Goal: Information Seeking & Learning: Learn about a topic

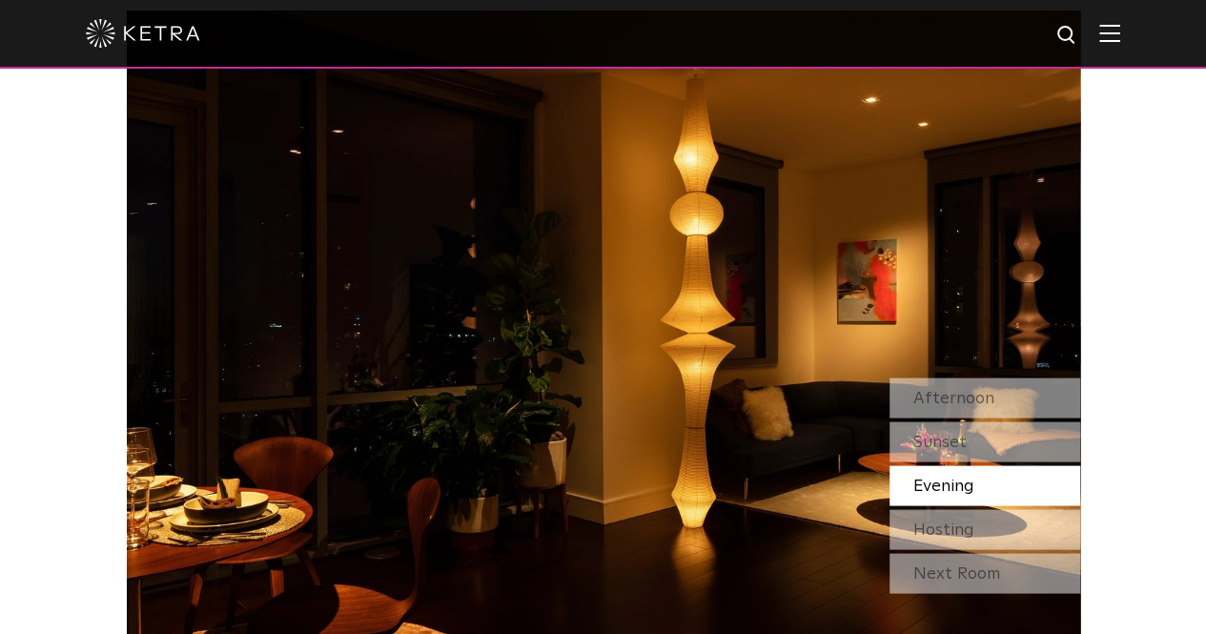
scroll to position [1617, 0]
click at [942, 388] on span "Afternoon" at bounding box center [953, 396] width 81 height 17
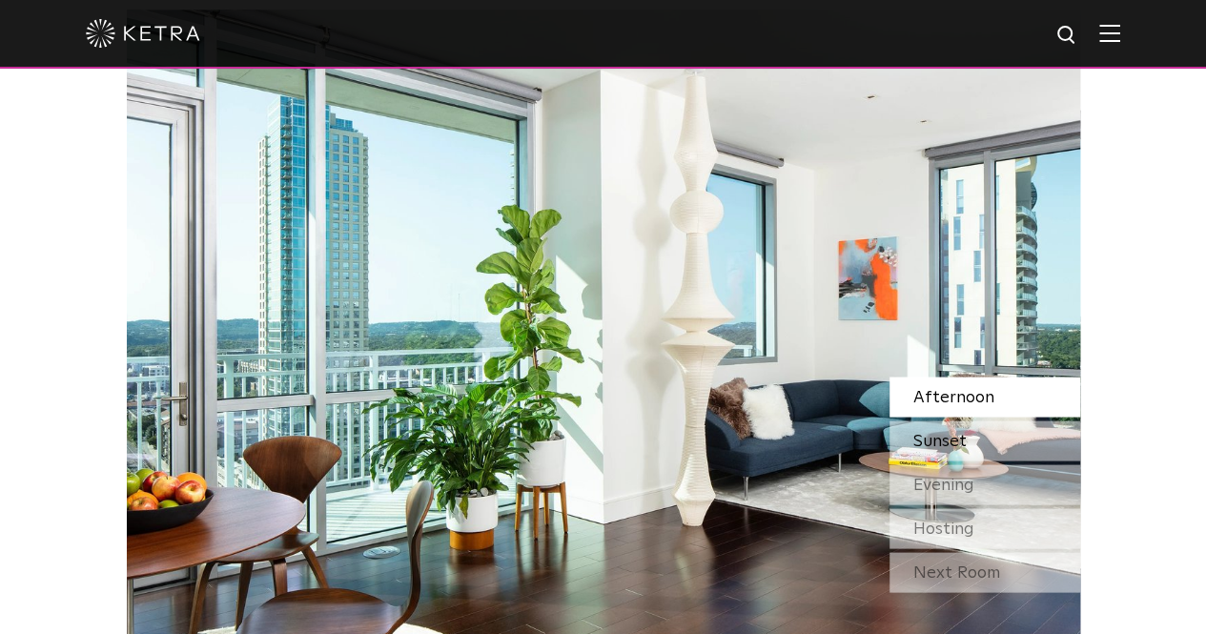
click at [943, 432] on span "Sunset" at bounding box center [939, 440] width 53 height 17
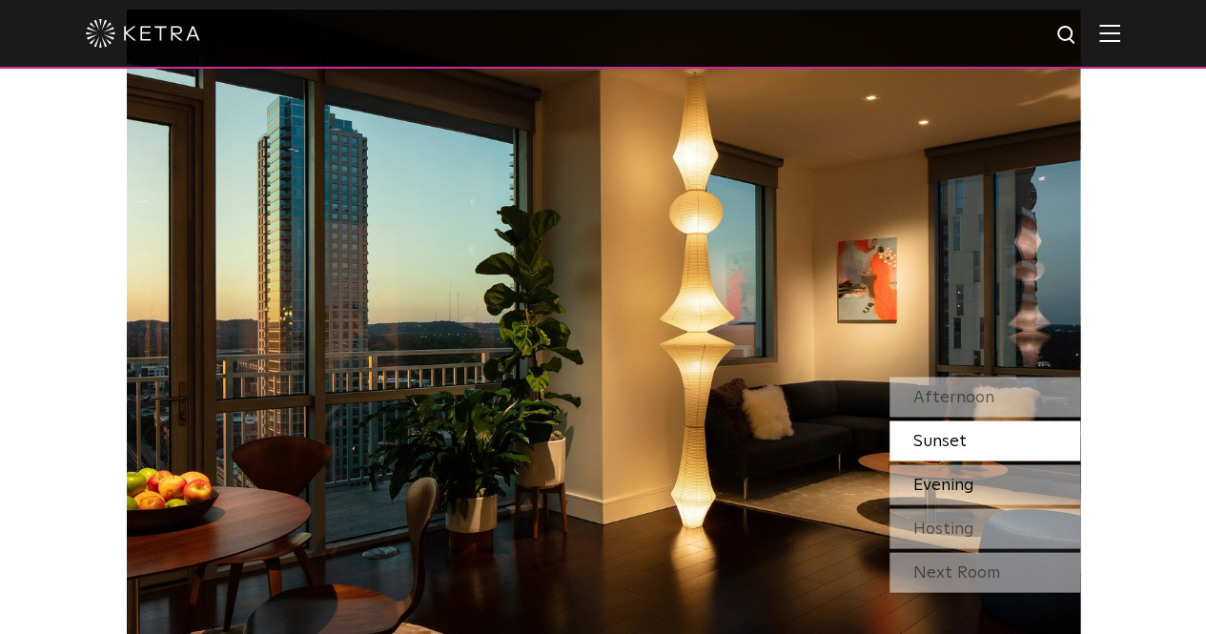
click at [947, 476] on span "Evening" at bounding box center [943, 484] width 61 height 17
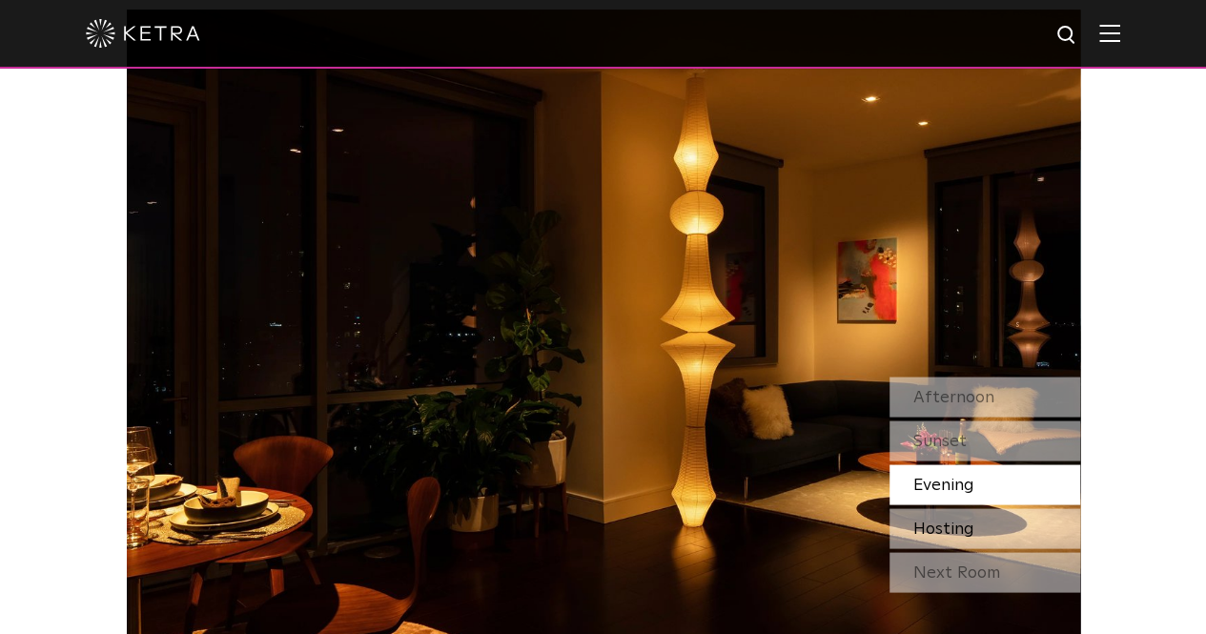
click at [946, 520] on span "Hosting" at bounding box center [943, 528] width 61 height 17
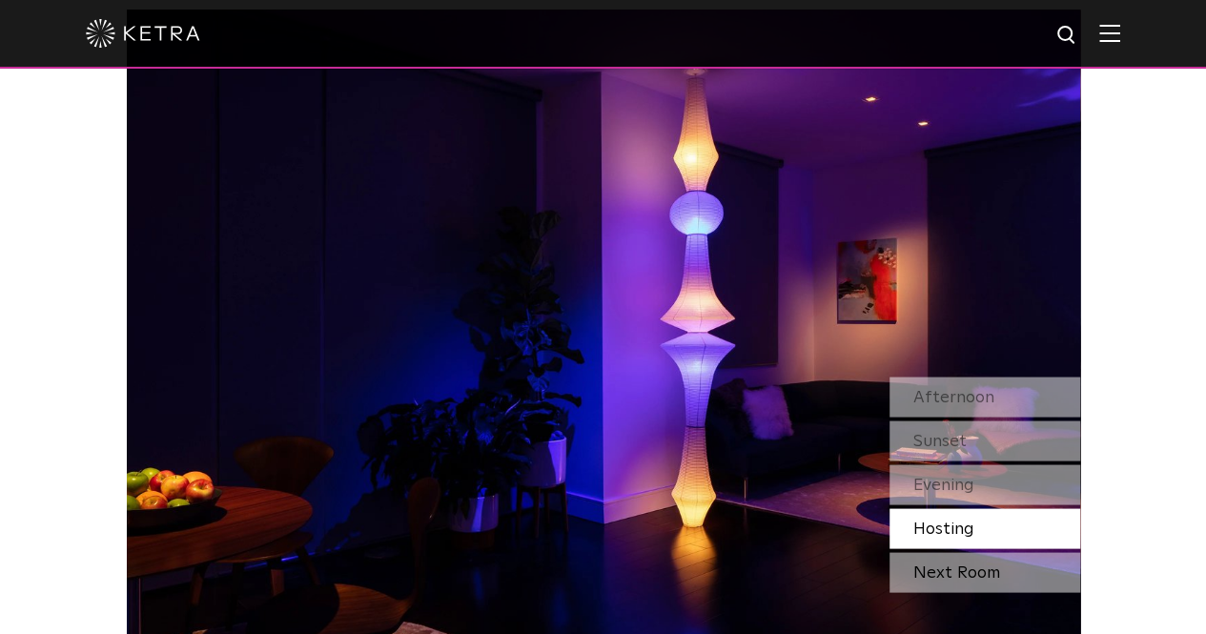
click at [953, 552] on div "Next Room" at bounding box center [984, 572] width 191 height 40
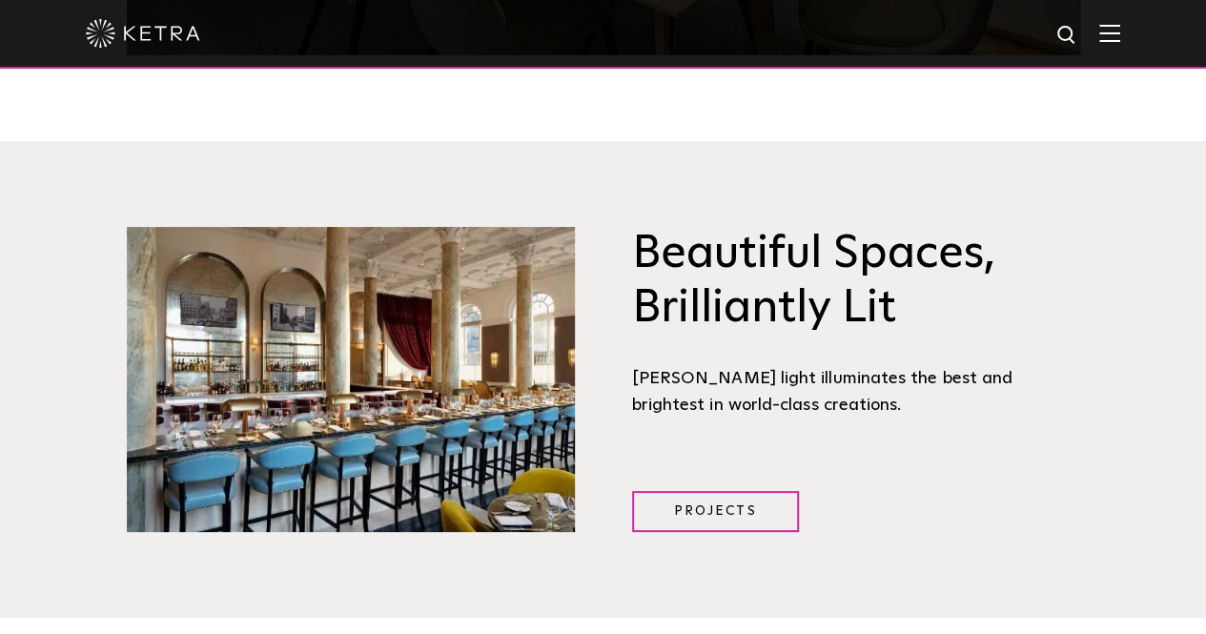
scroll to position [2239, 0]
click at [114, 31] on img at bounding box center [143, 33] width 114 height 29
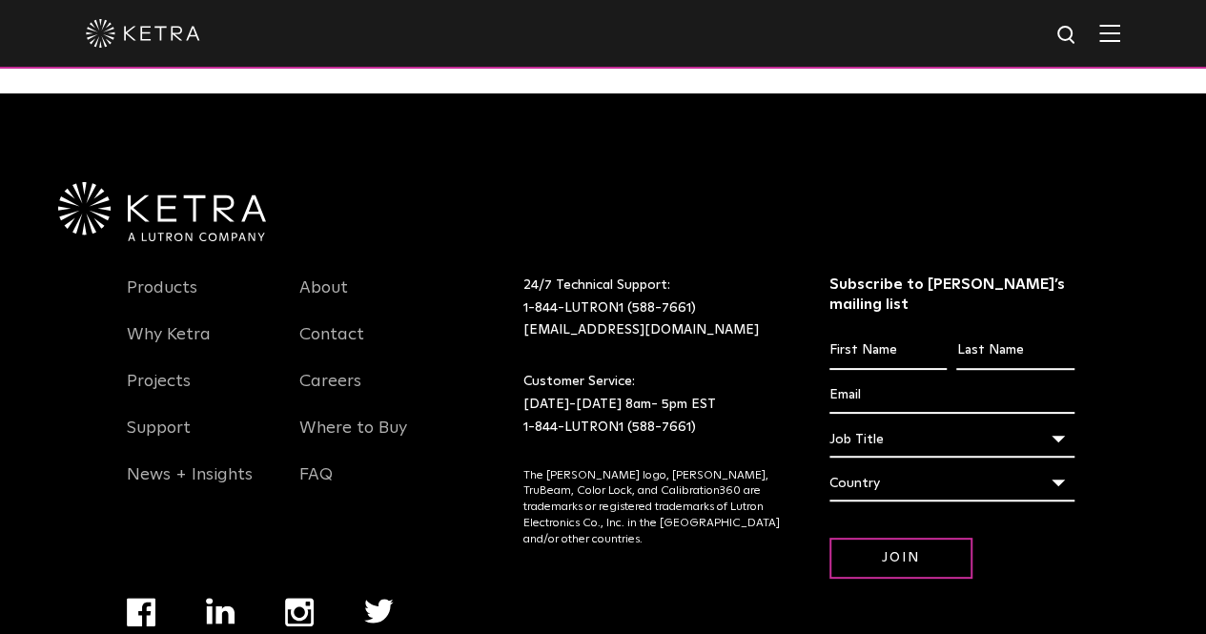
scroll to position [3999, 0]
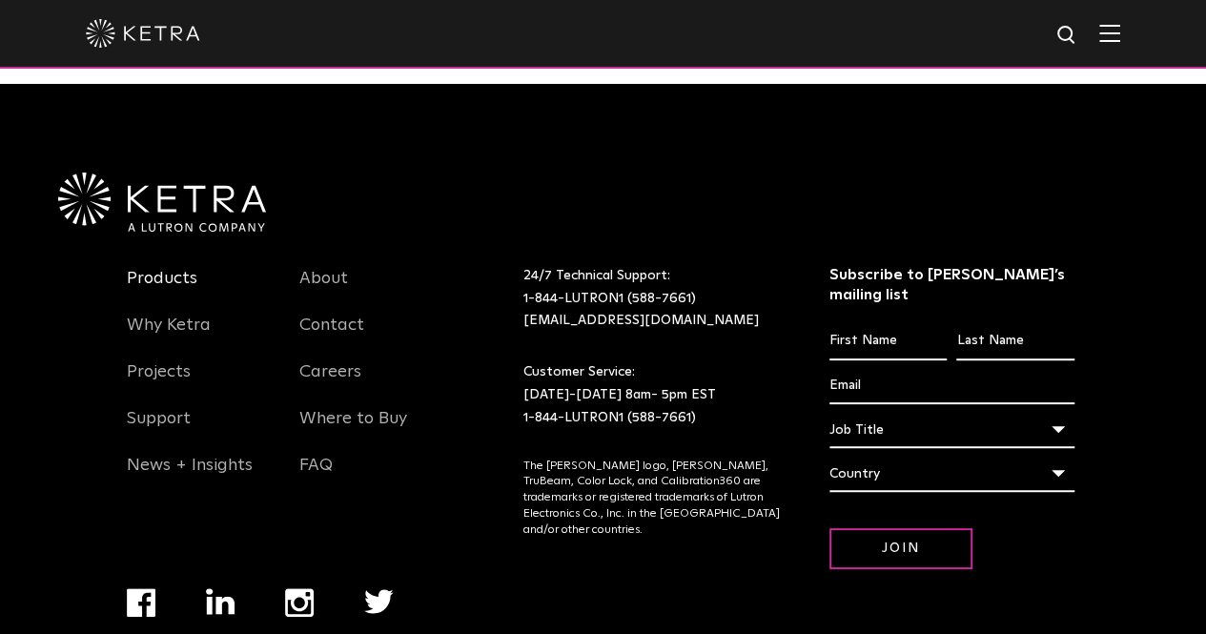
click at [167, 268] on link "Products" at bounding box center [162, 290] width 71 height 44
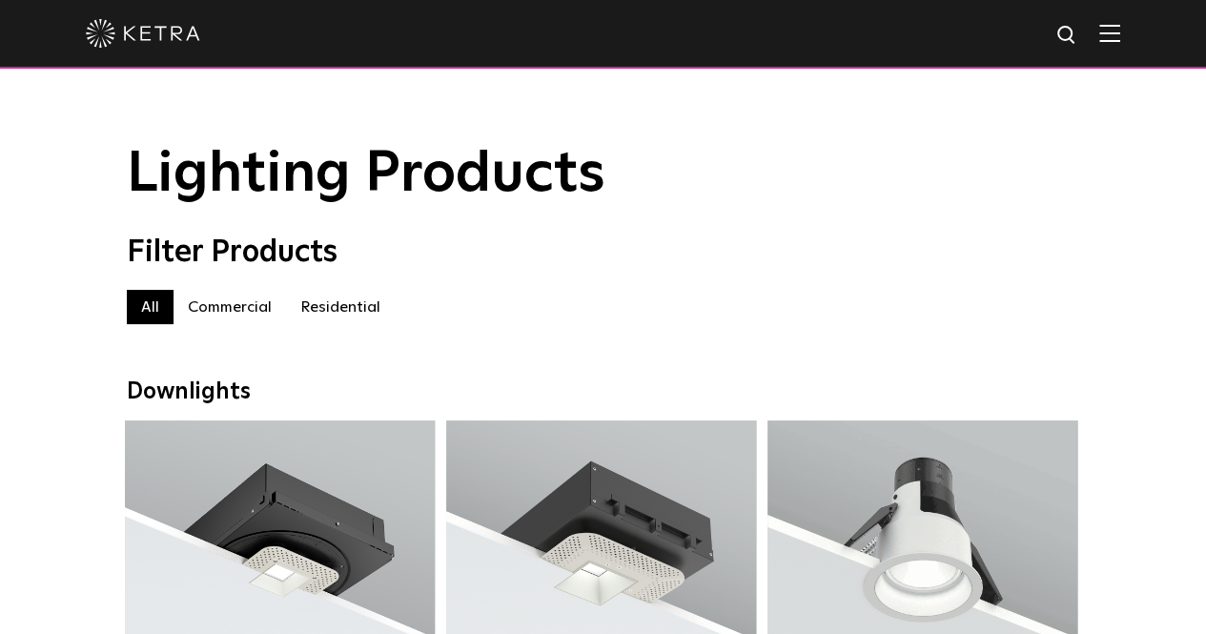
click at [353, 319] on label "Residential" at bounding box center [340, 307] width 109 height 34
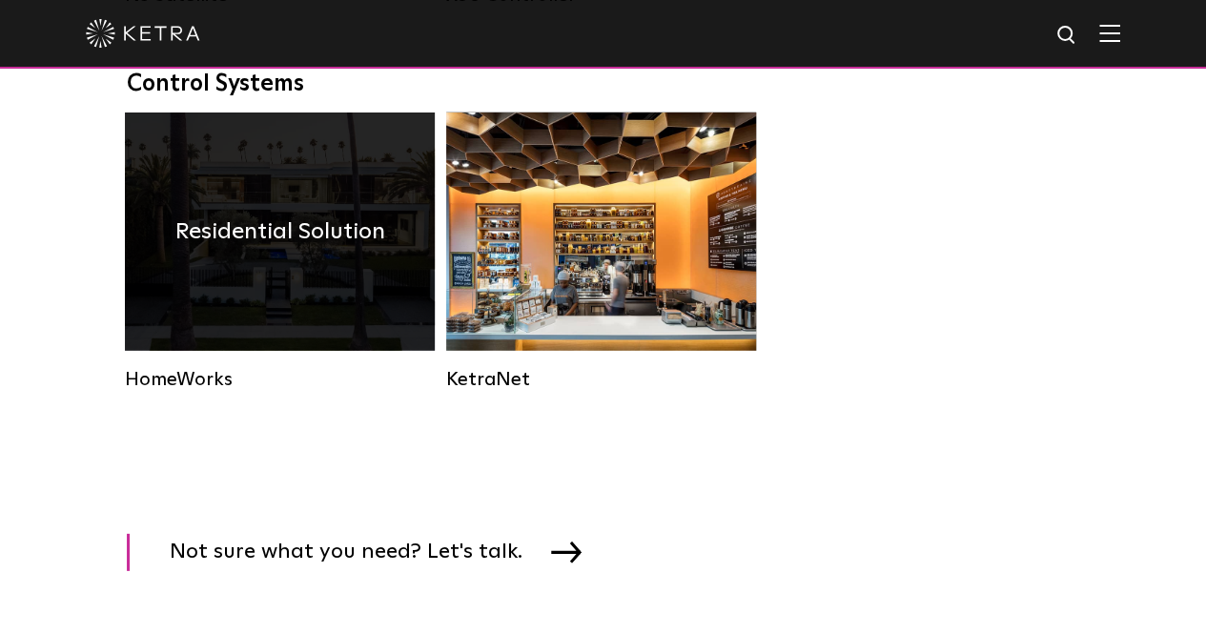
scroll to position [2534, 0]
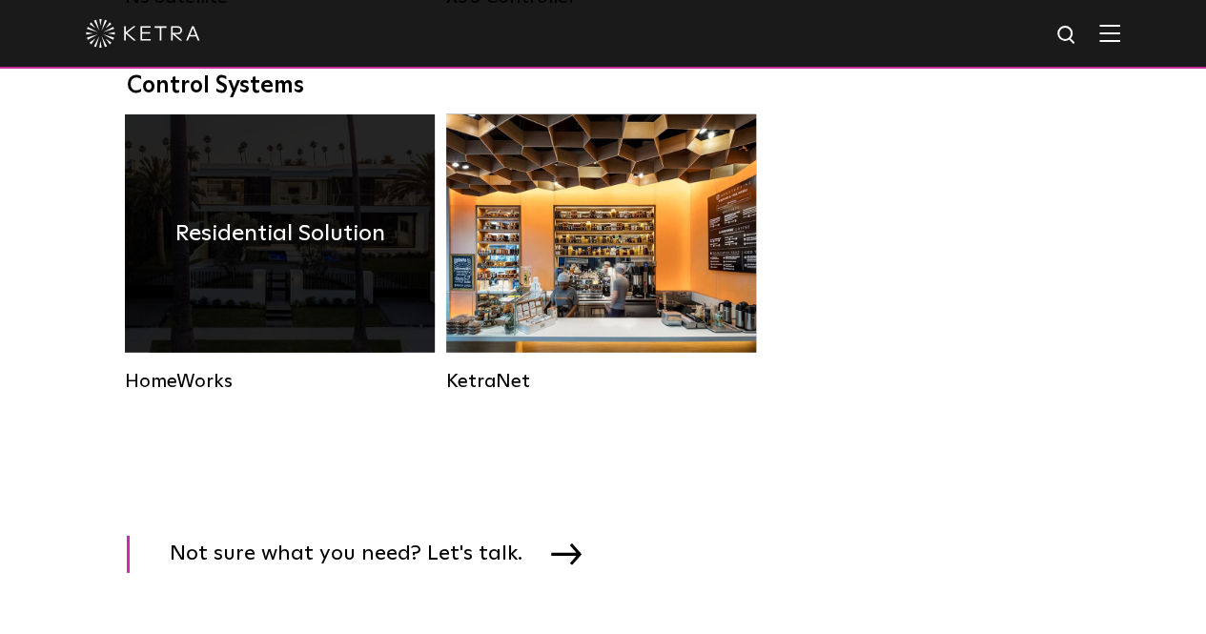
click at [214, 285] on div "Residential Solution" at bounding box center [280, 233] width 310 height 238
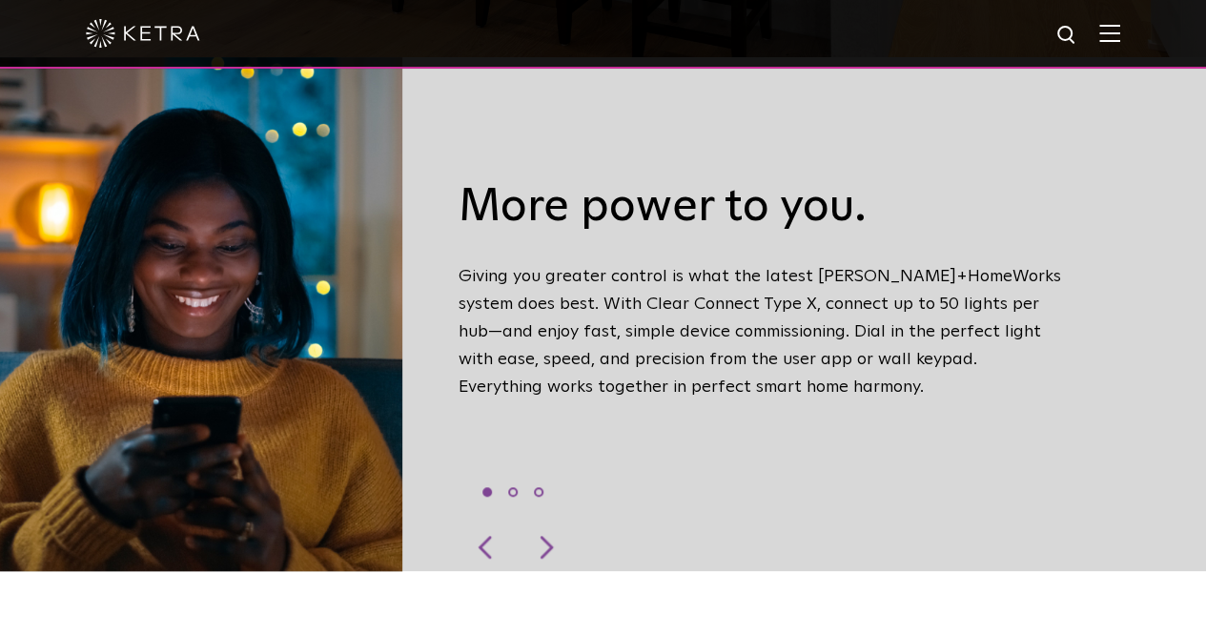
scroll to position [578, 0]
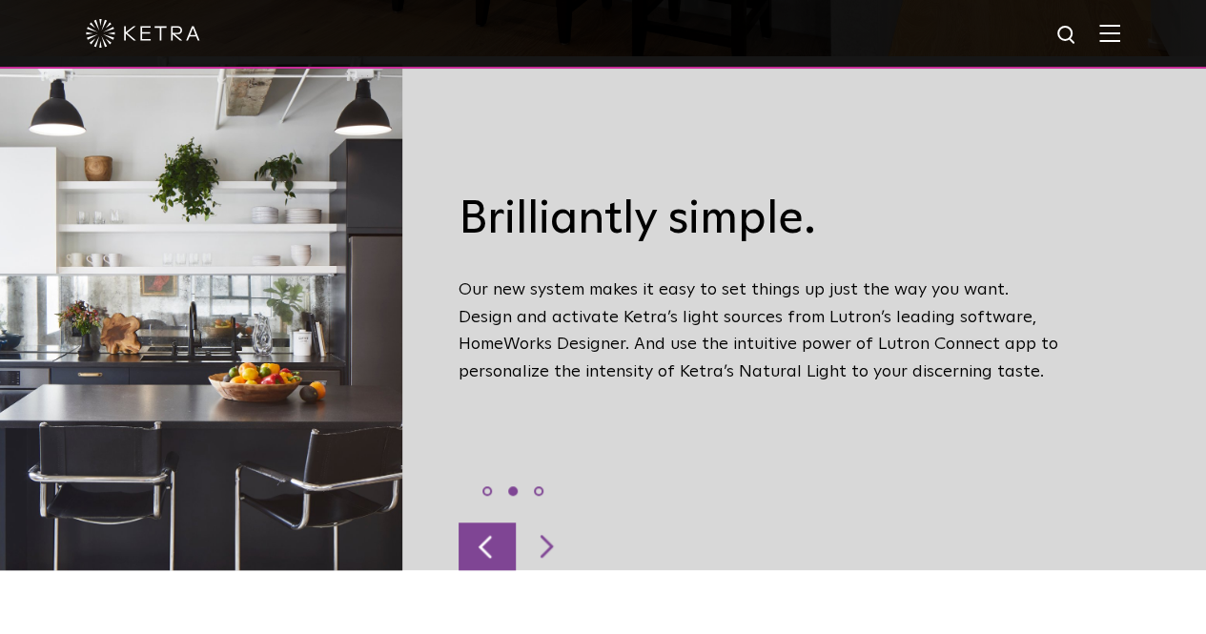
click at [501, 522] on div at bounding box center [487, 546] width 57 height 48
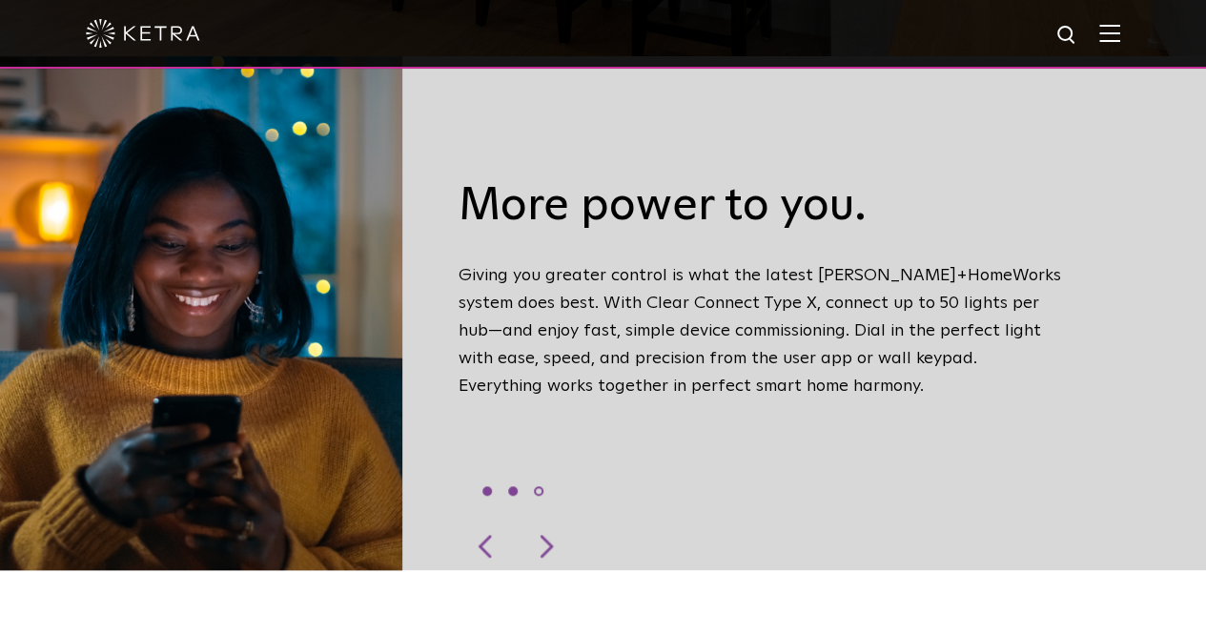
click at [517, 486] on li "2" at bounding box center [513, 491] width 10 height 10
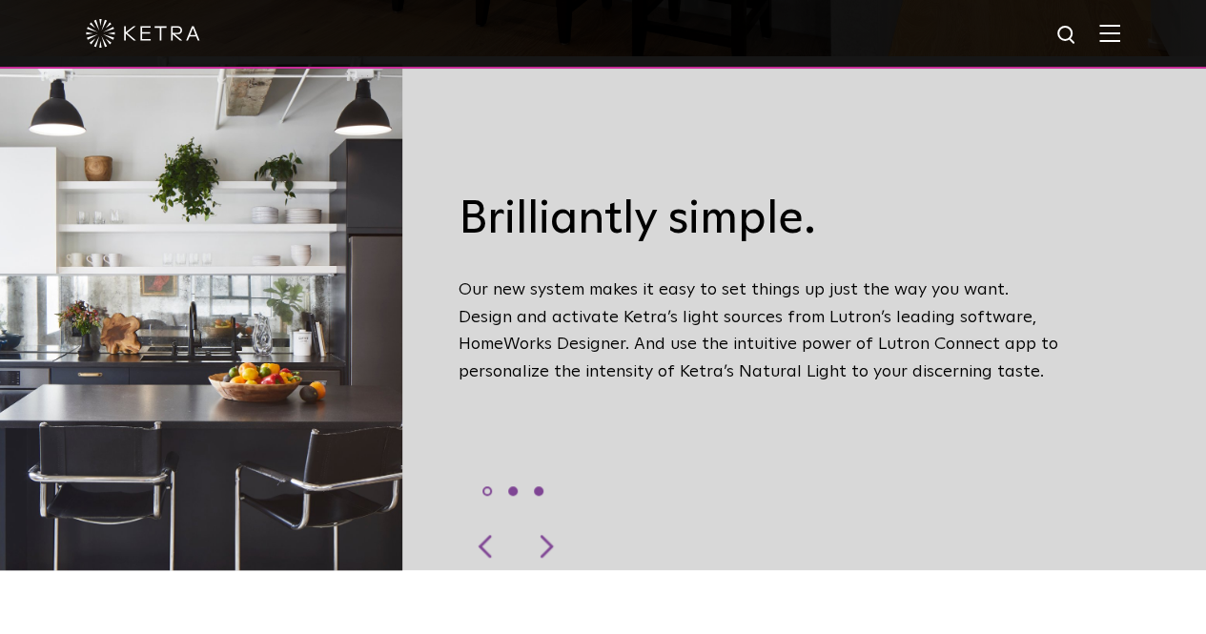
click at [543, 486] on li "3" at bounding box center [539, 491] width 10 height 10
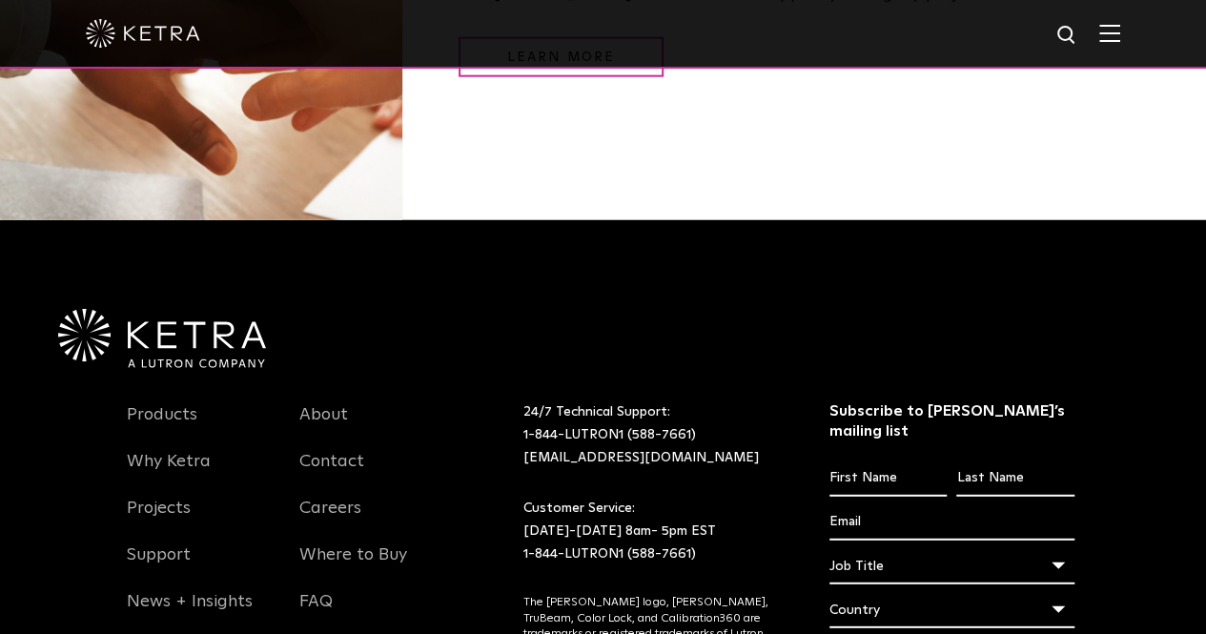
scroll to position [2390, 0]
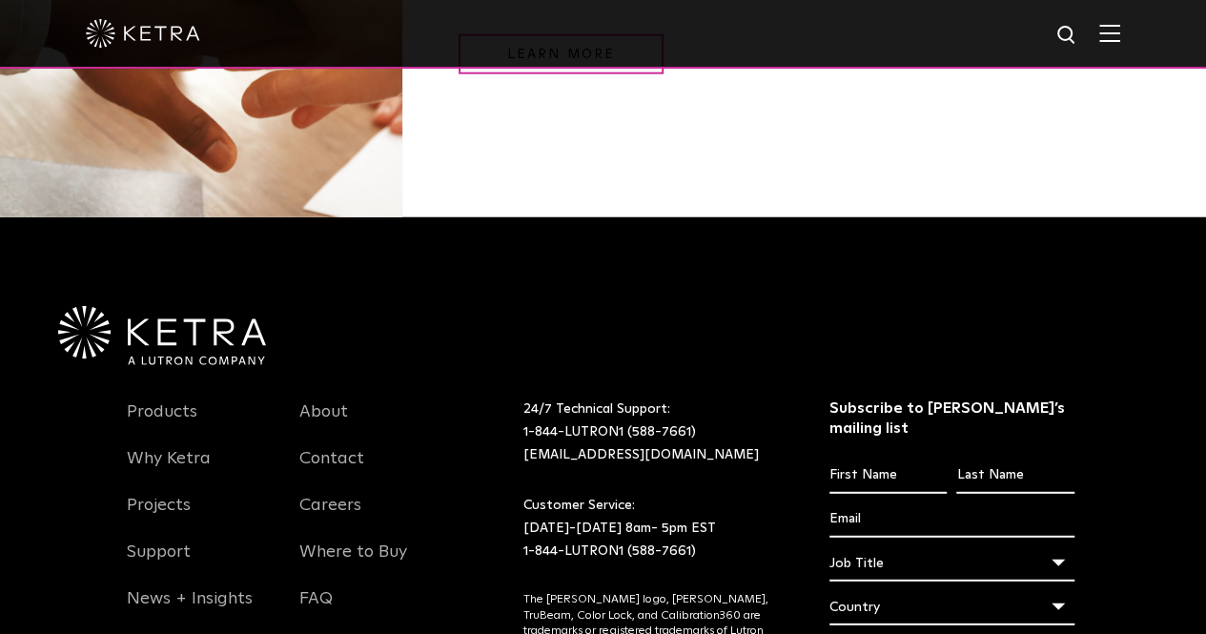
click at [1120, 26] on img at bounding box center [1109, 33] width 21 height 18
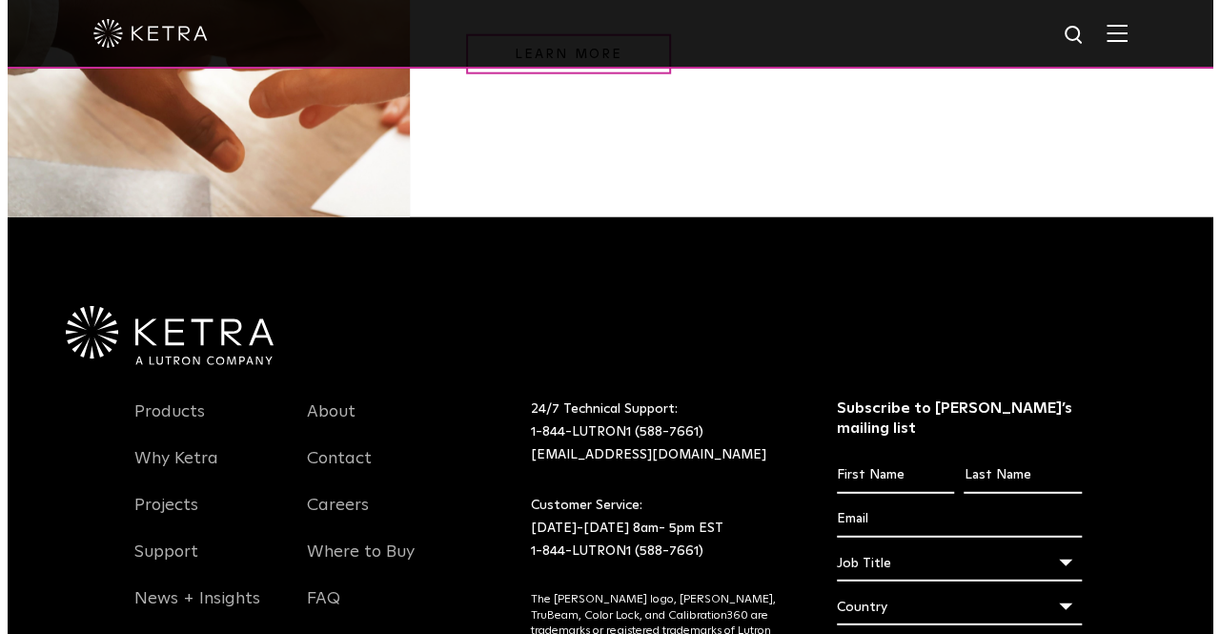
scroll to position [2394, 0]
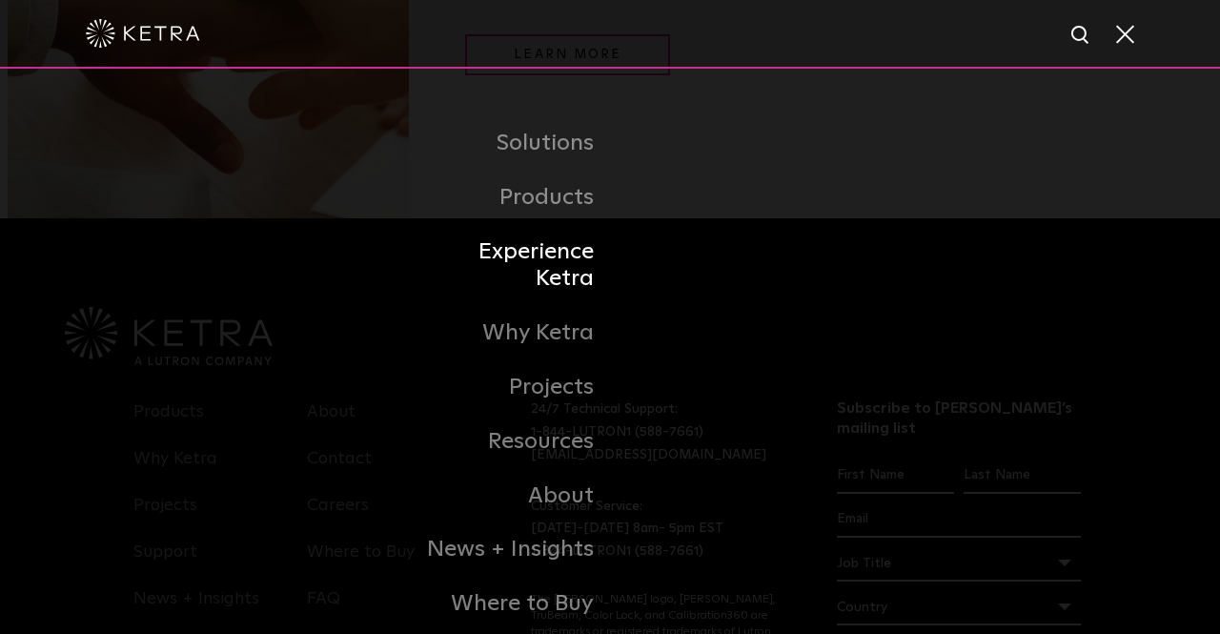
click at [549, 260] on link "Experience Ketra" at bounding box center [512, 266] width 195 height 82
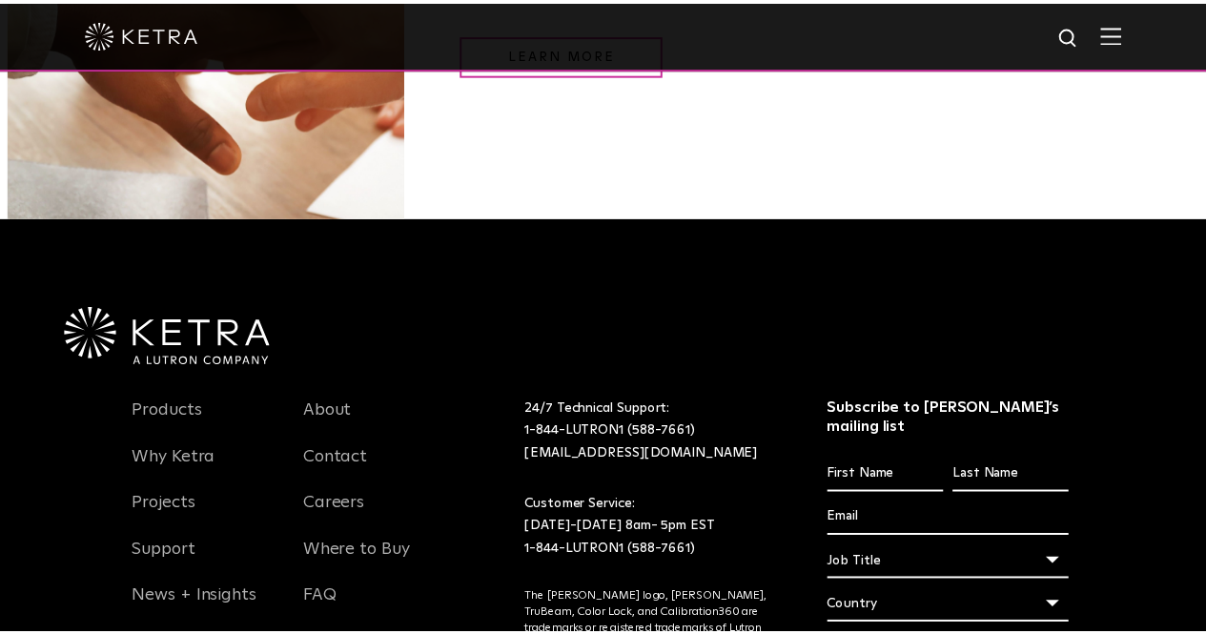
scroll to position [2390, 0]
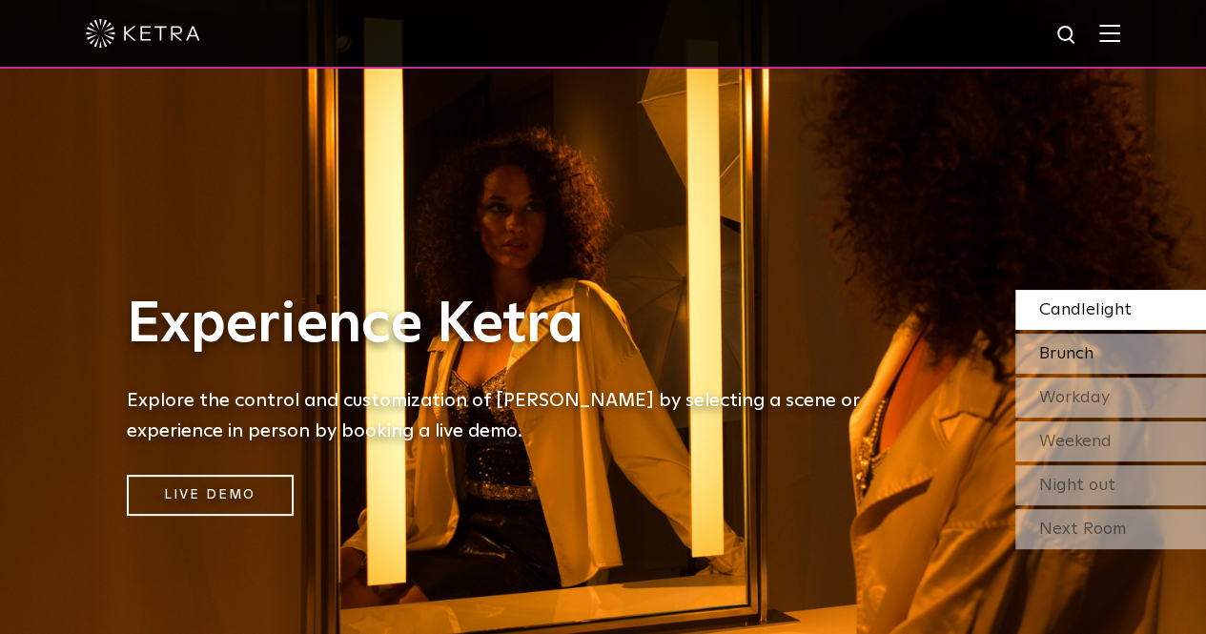
click at [1062, 351] on span "Brunch" at bounding box center [1066, 353] width 54 height 17
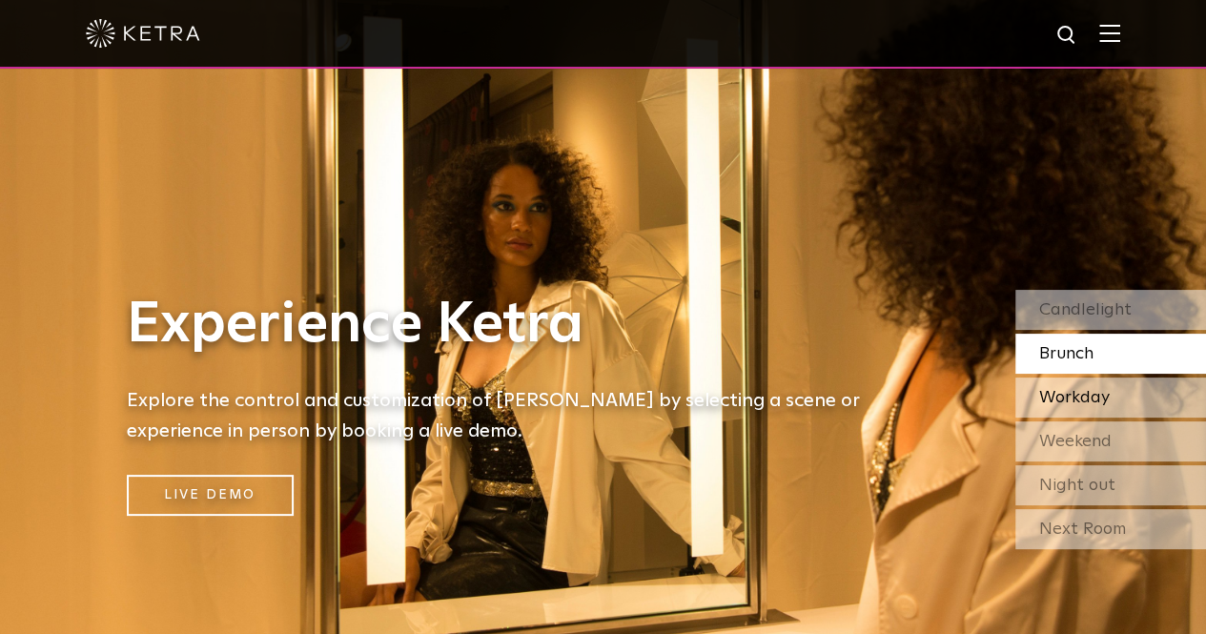
click at [1066, 403] on span "Workday" at bounding box center [1074, 397] width 71 height 17
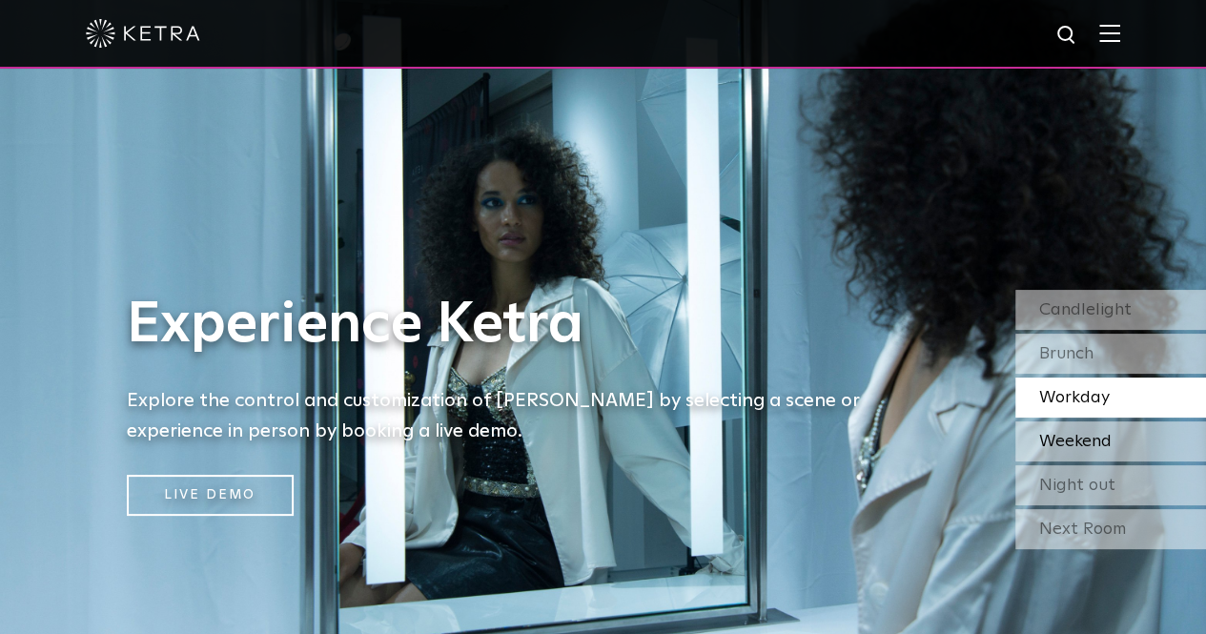
click at [1071, 443] on span "Weekend" at bounding box center [1075, 441] width 72 height 17
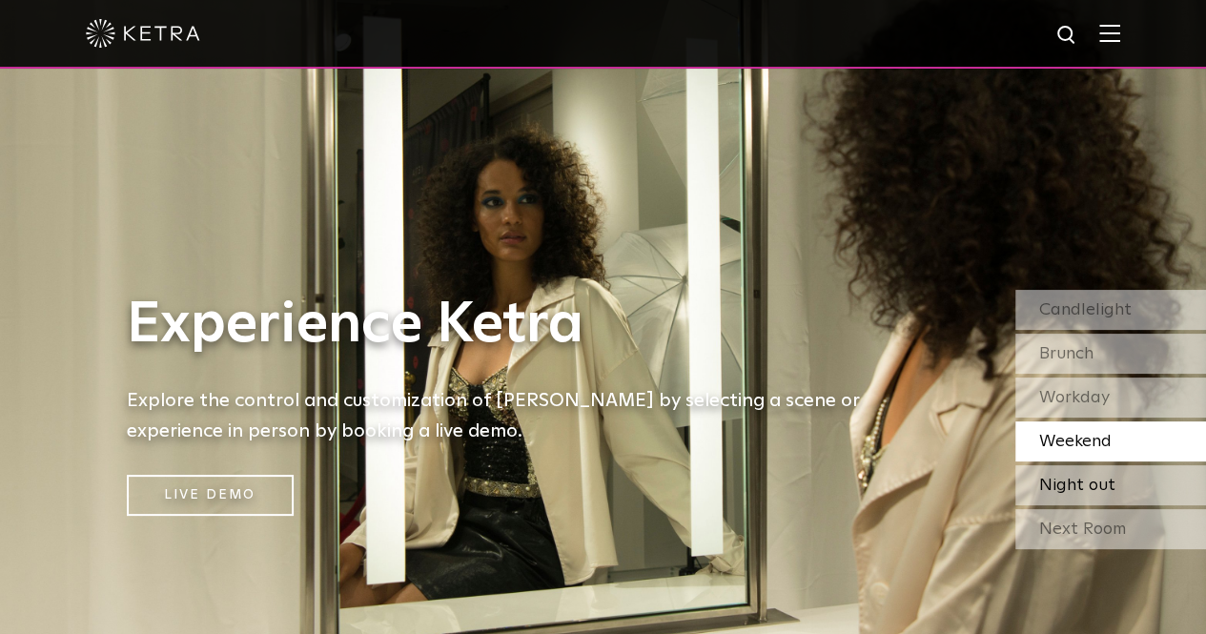
click at [1075, 477] on span "Night out" at bounding box center [1077, 485] width 76 height 17
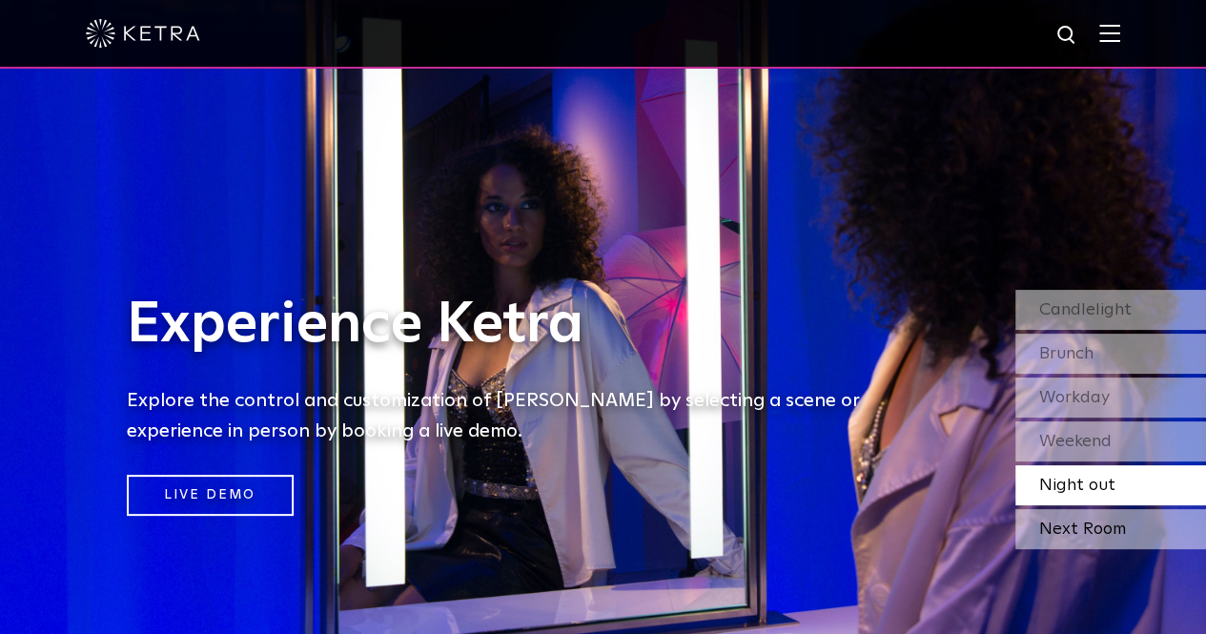
click at [1081, 521] on div "Next Room" at bounding box center [1110, 529] width 191 height 40
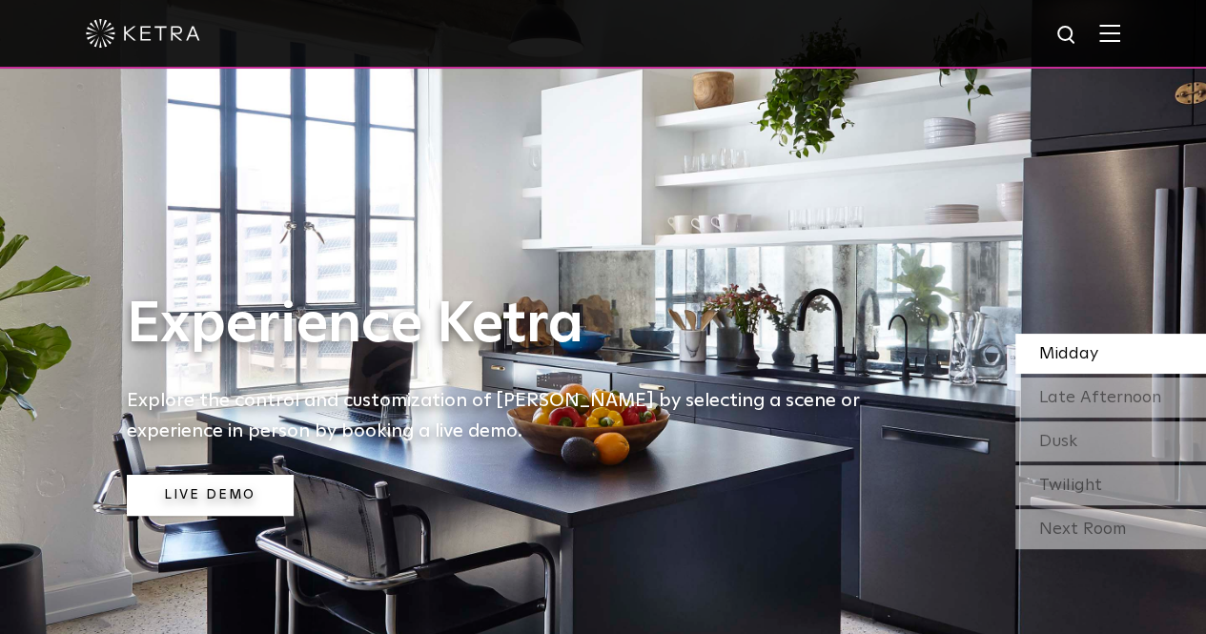
click at [275, 499] on link "Live Demo" at bounding box center [210, 495] width 167 height 41
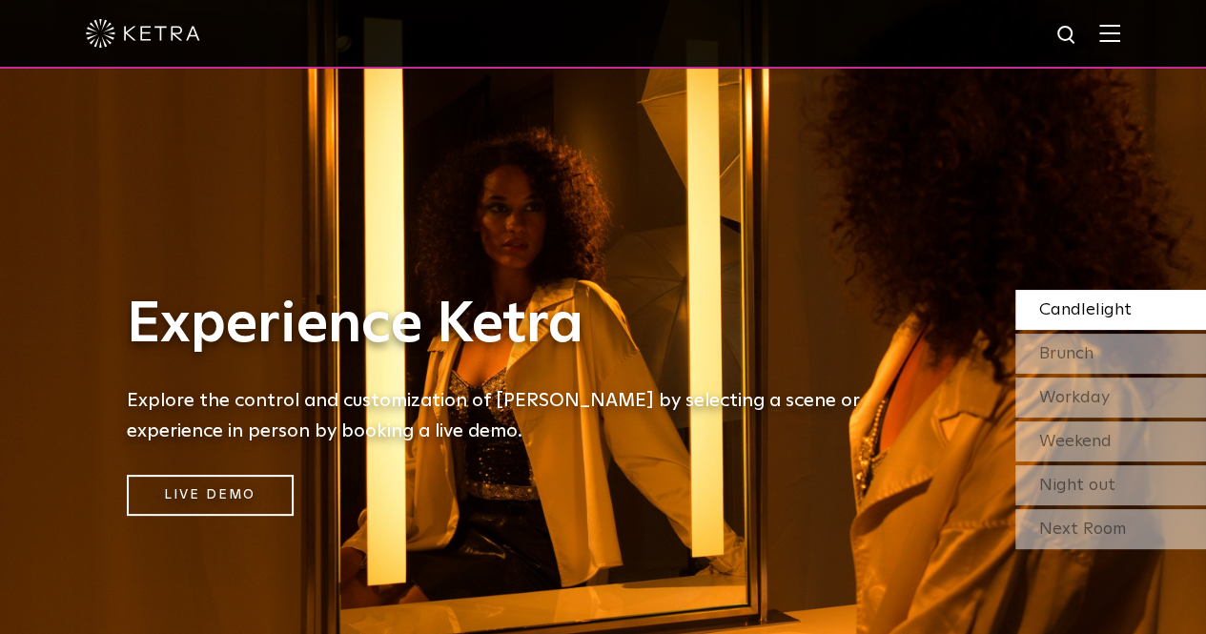
click at [1120, 34] on img at bounding box center [1109, 33] width 21 height 18
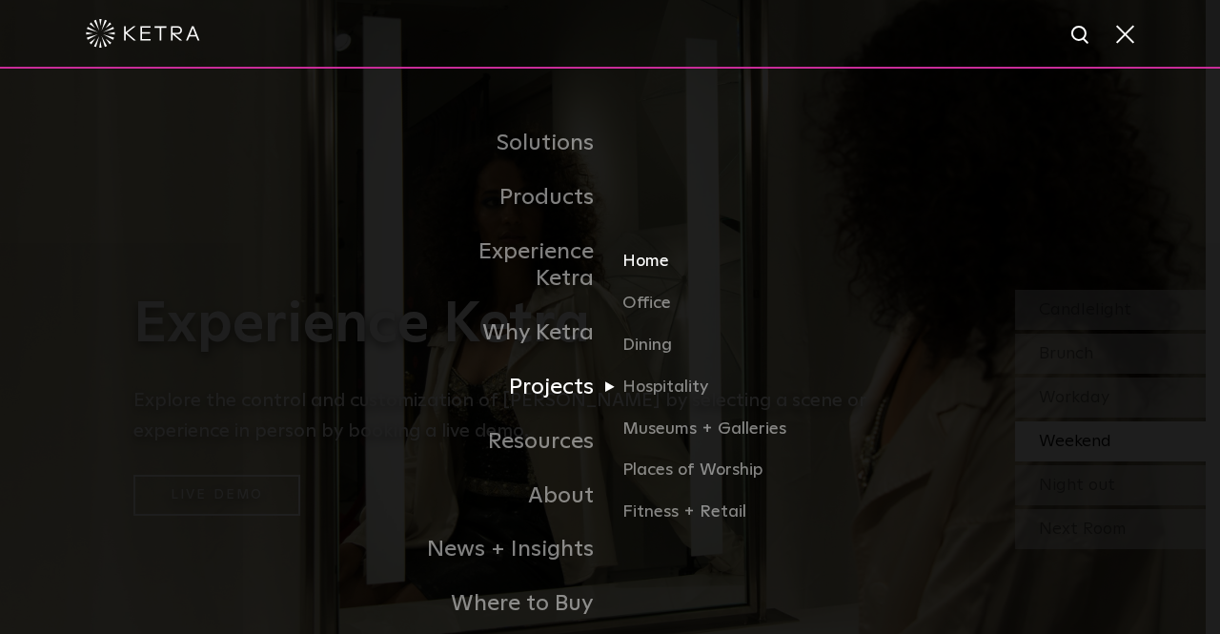
click at [641, 249] on link "Home" at bounding box center [713, 270] width 183 height 42
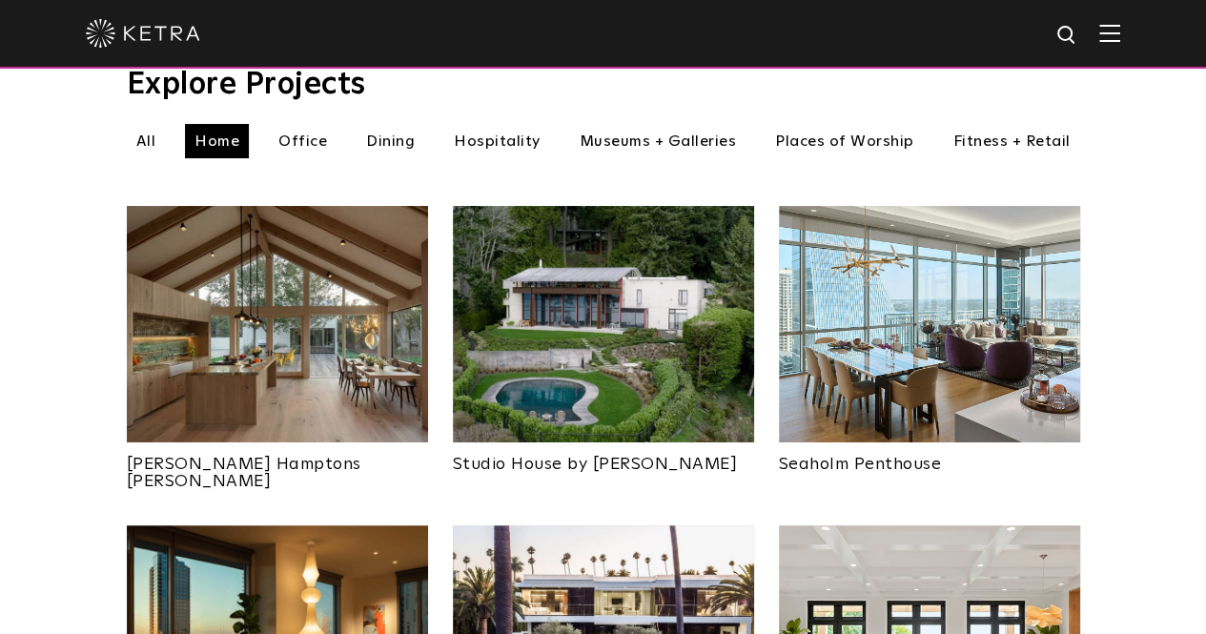
scroll to position [671, 0]
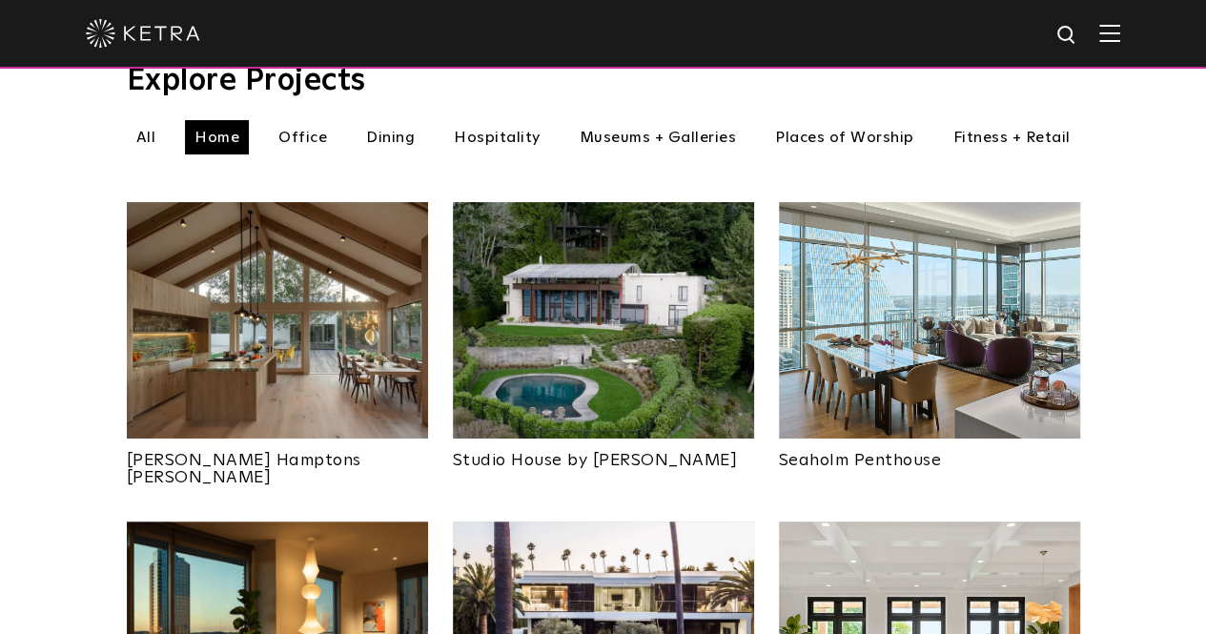
click at [271, 350] on img at bounding box center [277, 320] width 301 height 236
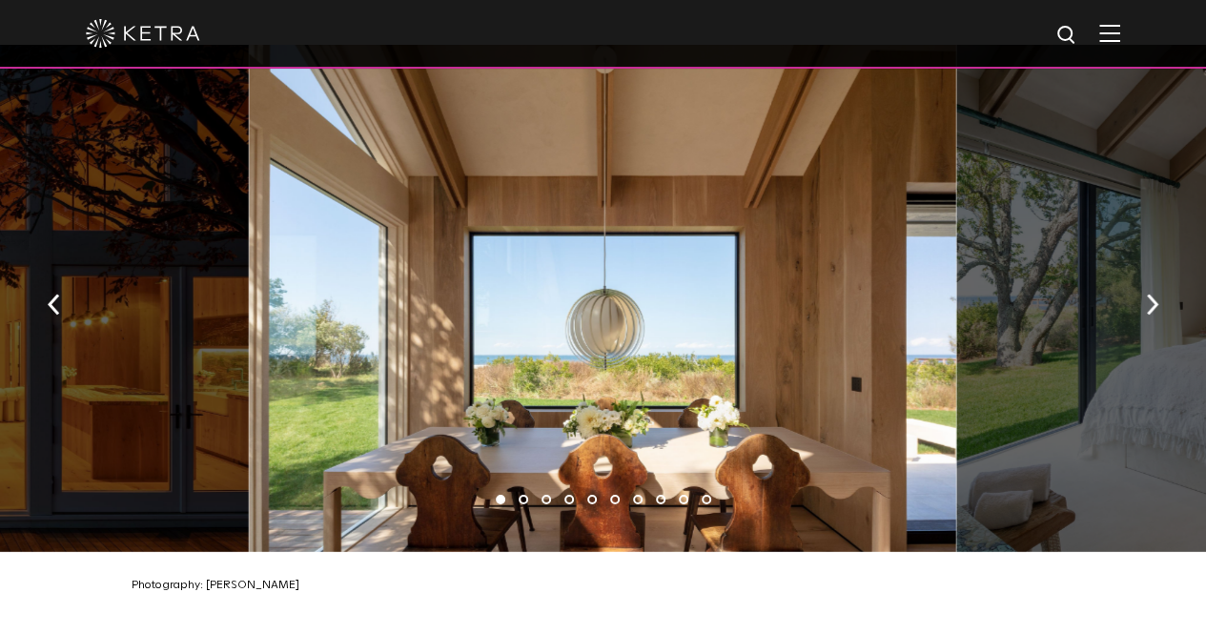
scroll to position [2810, 0]
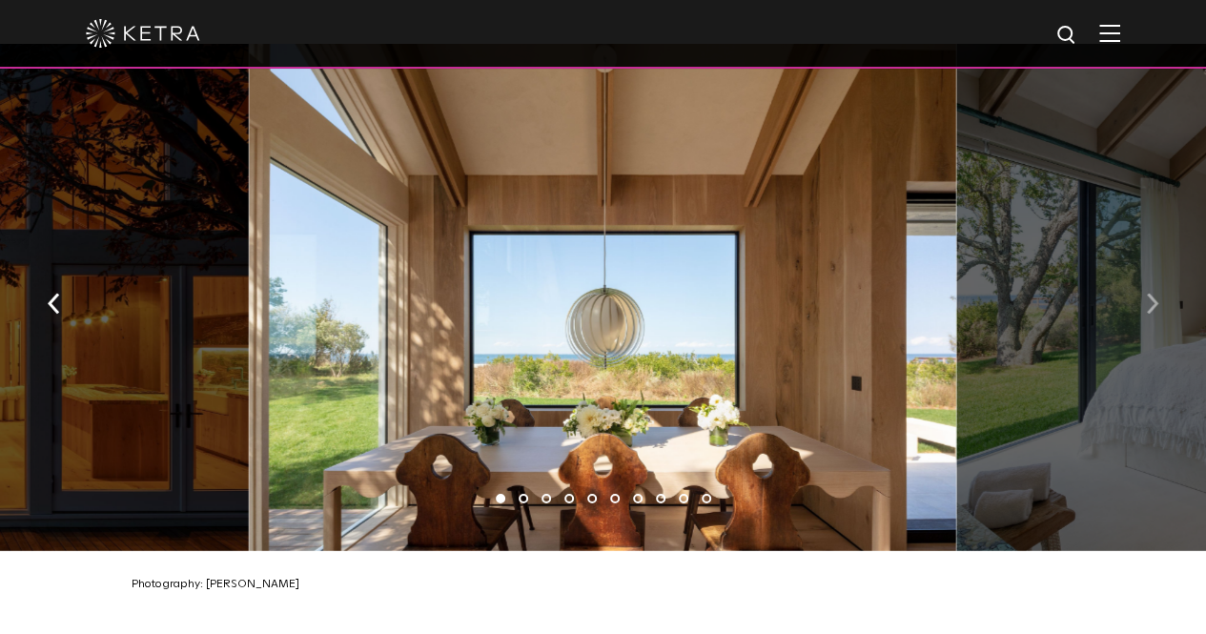
click at [1143, 296] on button "button" at bounding box center [1152, 303] width 41 height 66
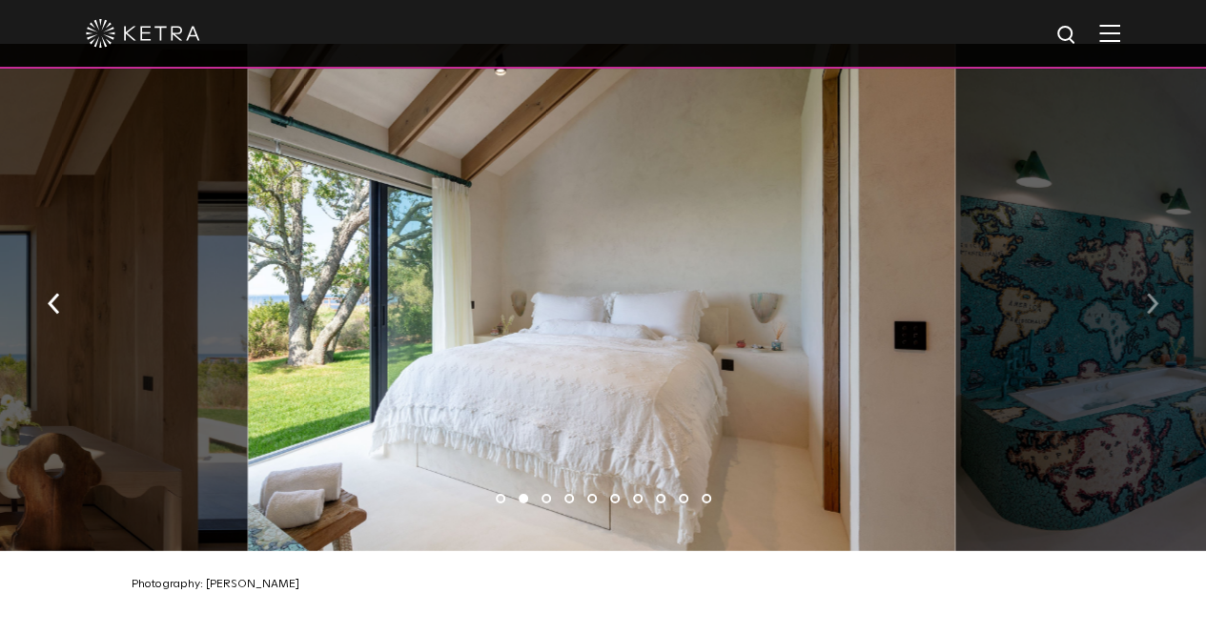
click at [1143, 296] on button "button" at bounding box center [1152, 303] width 41 height 66
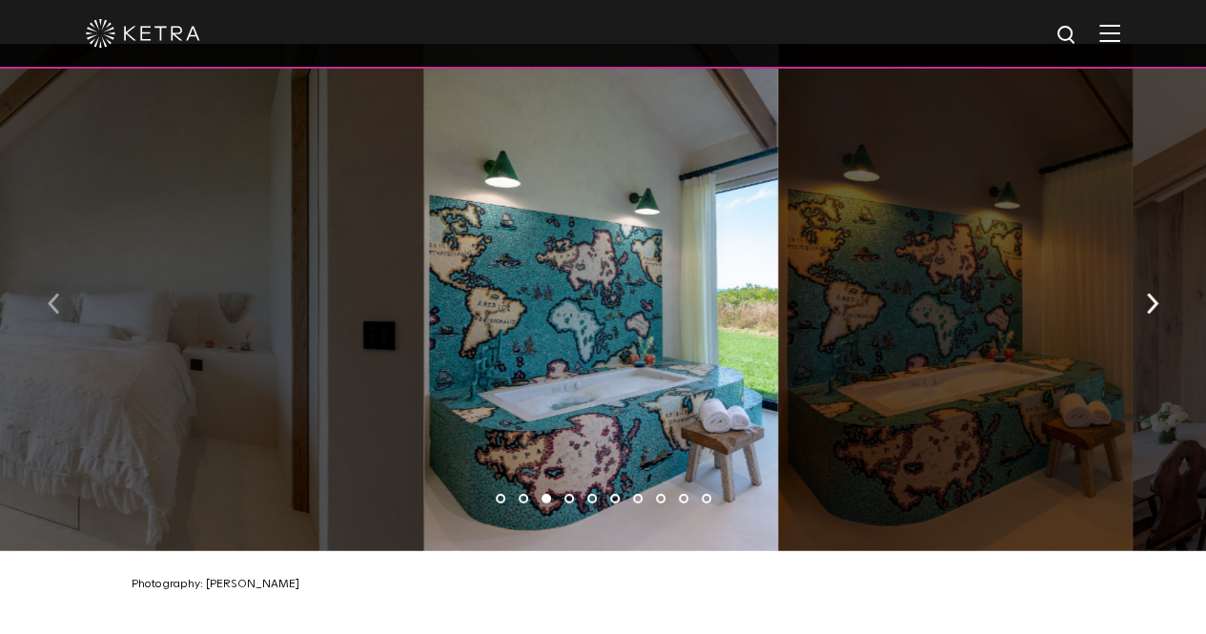
click at [64, 285] on button "button" at bounding box center [53, 303] width 41 height 66
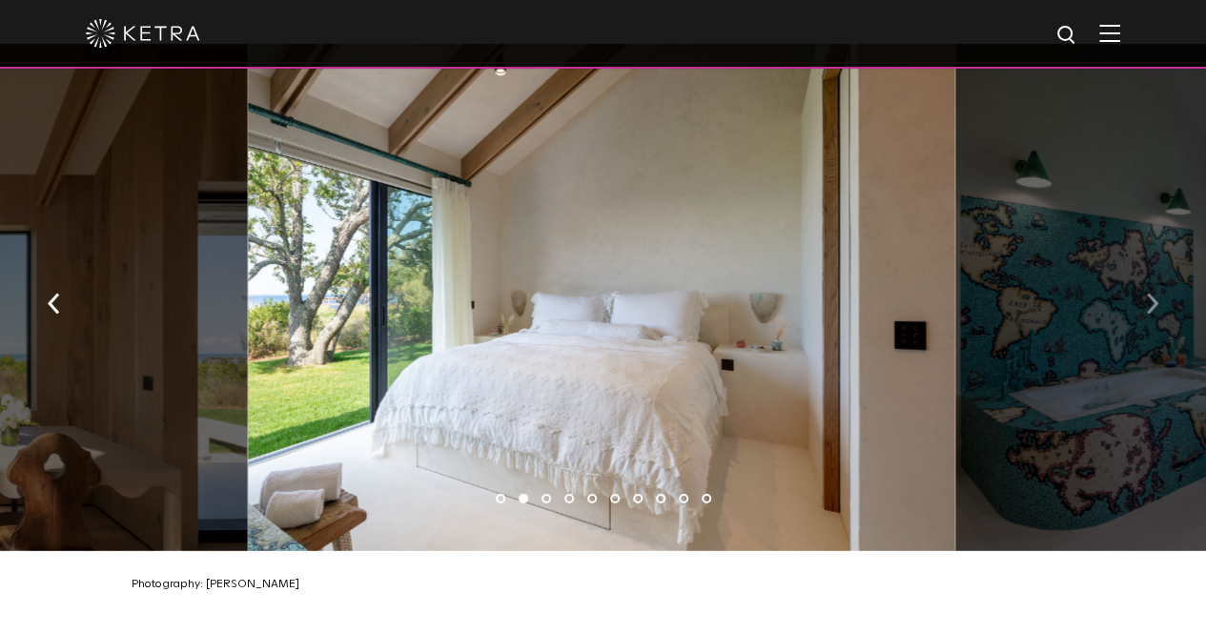
click at [1142, 293] on button "button" at bounding box center [1152, 303] width 41 height 66
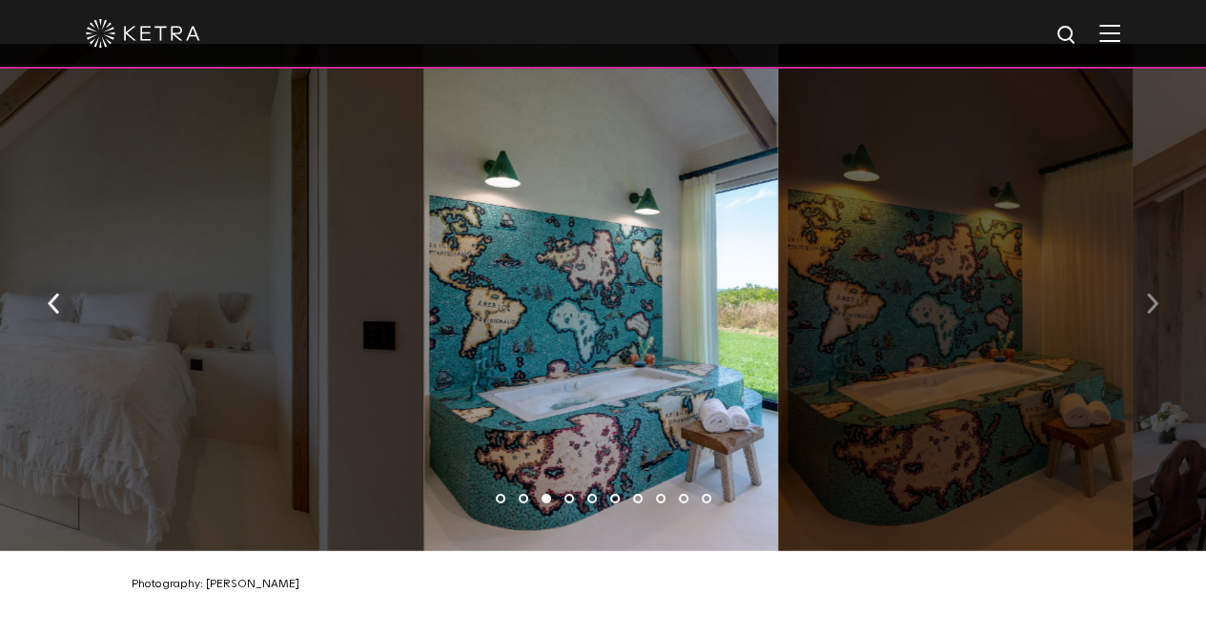
click at [1142, 293] on button "button" at bounding box center [1152, 303] width 41 height 66
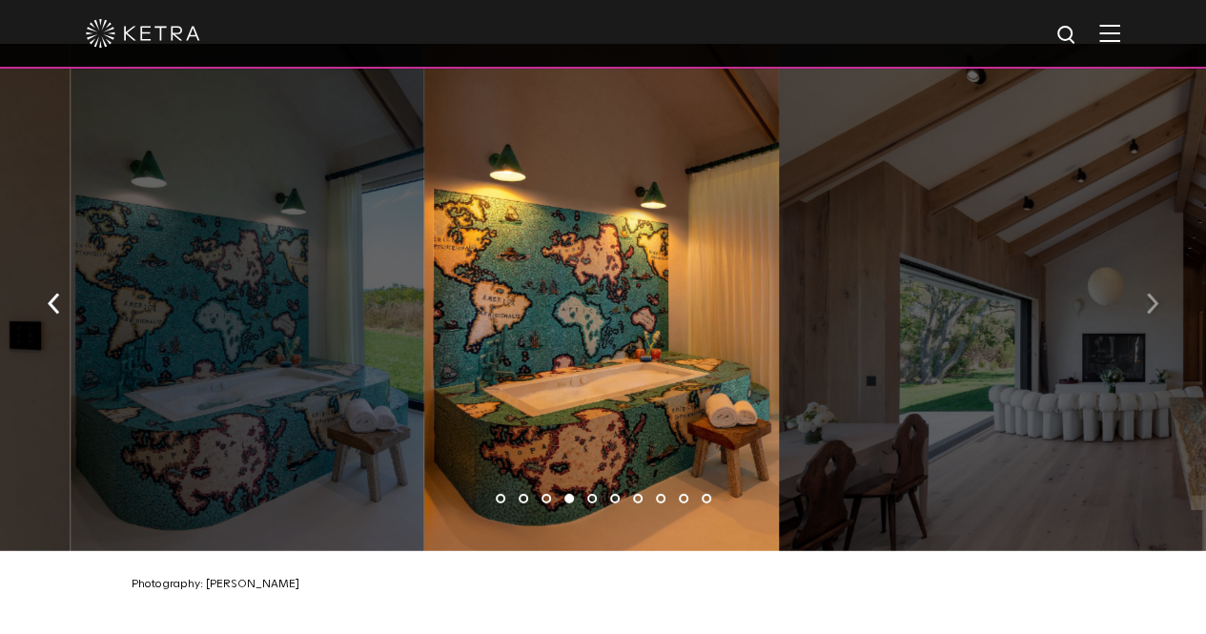
click at [1142, 293] on button "button" at bounding box center [1152, 303] width 41 height 66
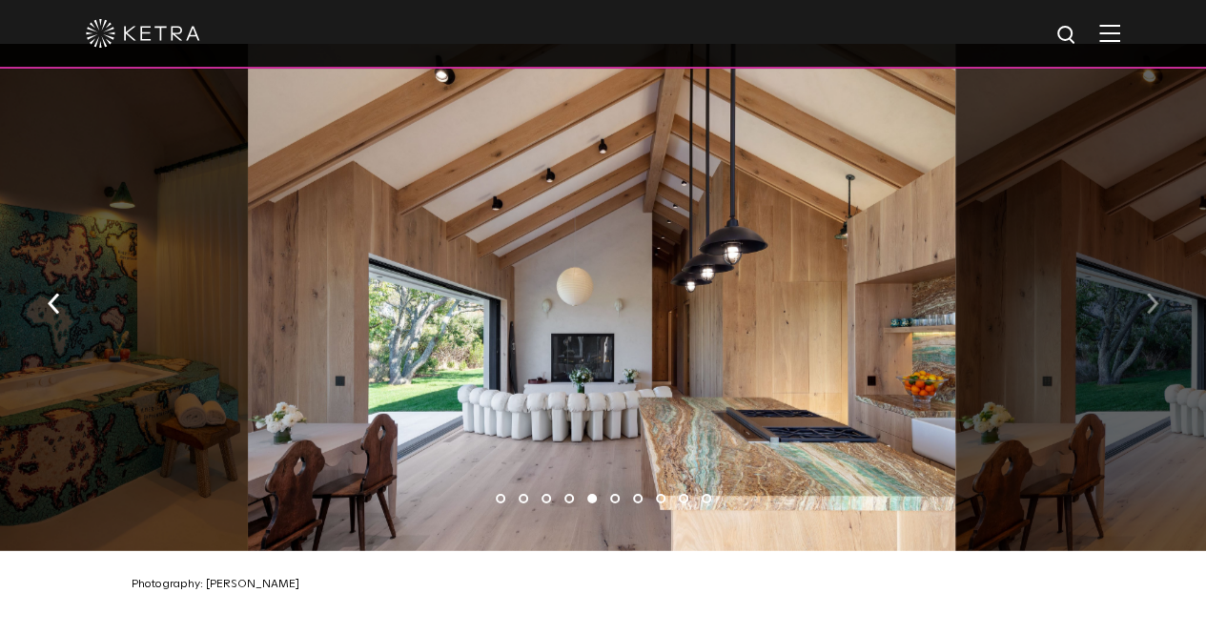
click at [1142, 293] on button "button" at bounding box center [1152, 303] width 41 height 66
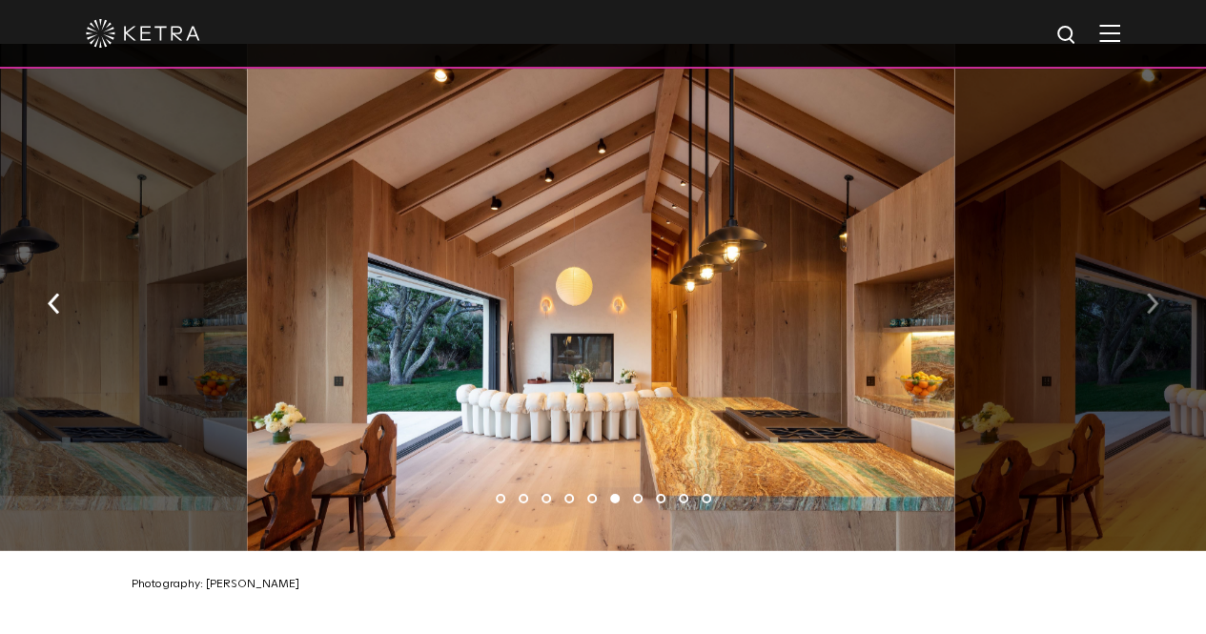
click at [1142, 293] on button "button" at bounding box center [1152, 303] width 41 height 66
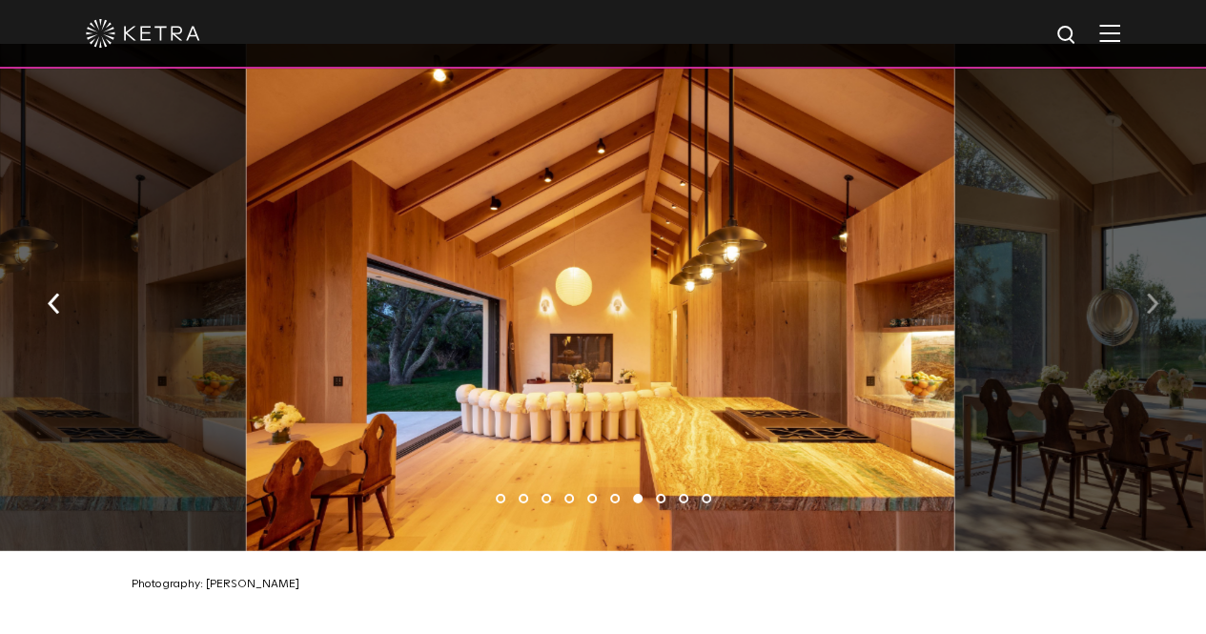
click at [1142, 293] on button "button" at bounding box center [1152, 303] width 41 height 66
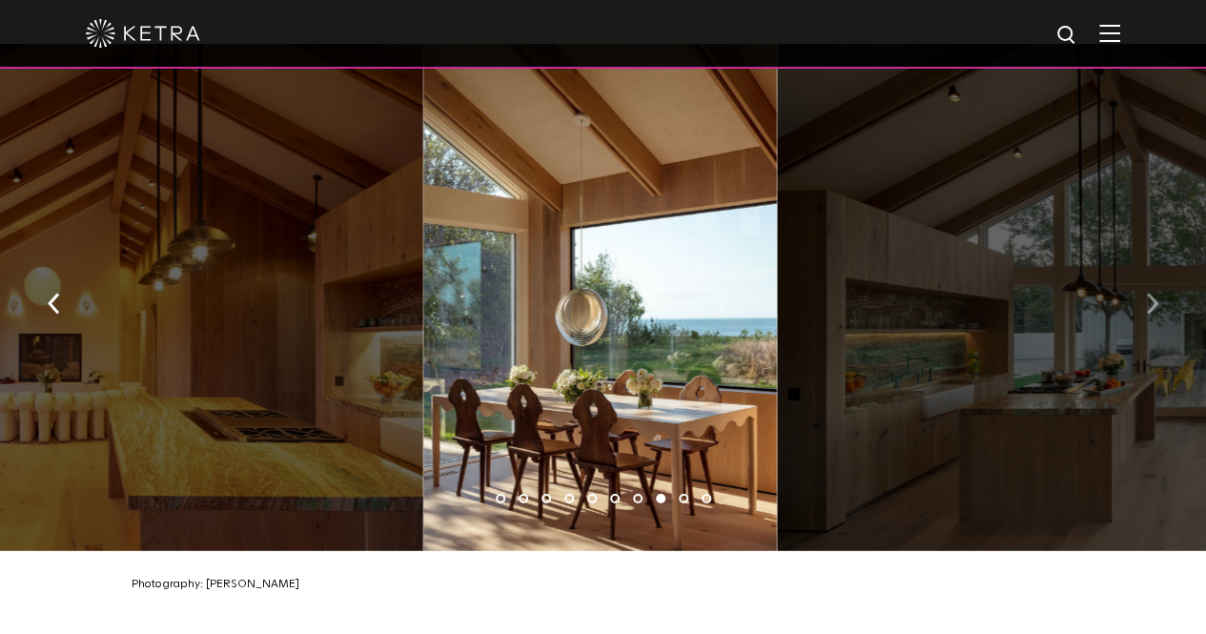
click at [1142, 293] on button "button" at bounding box center [1152, 303] width 41 height 66
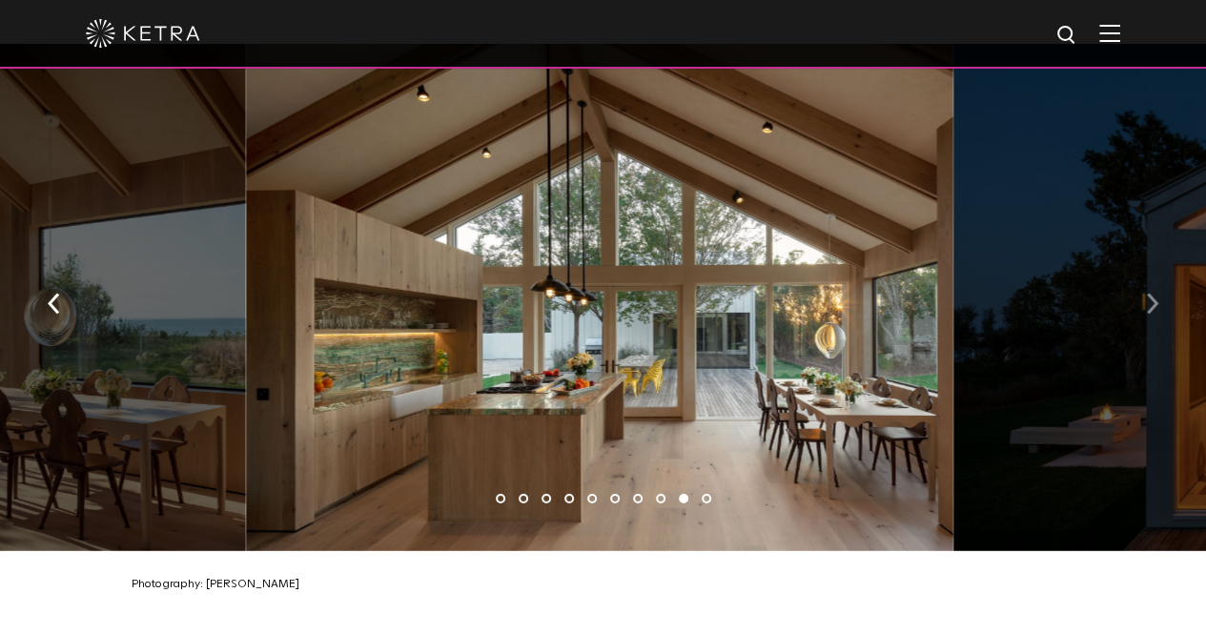
click at [1142, 293] on button "button" at bounding box center [1152, 303] width 41 height 66
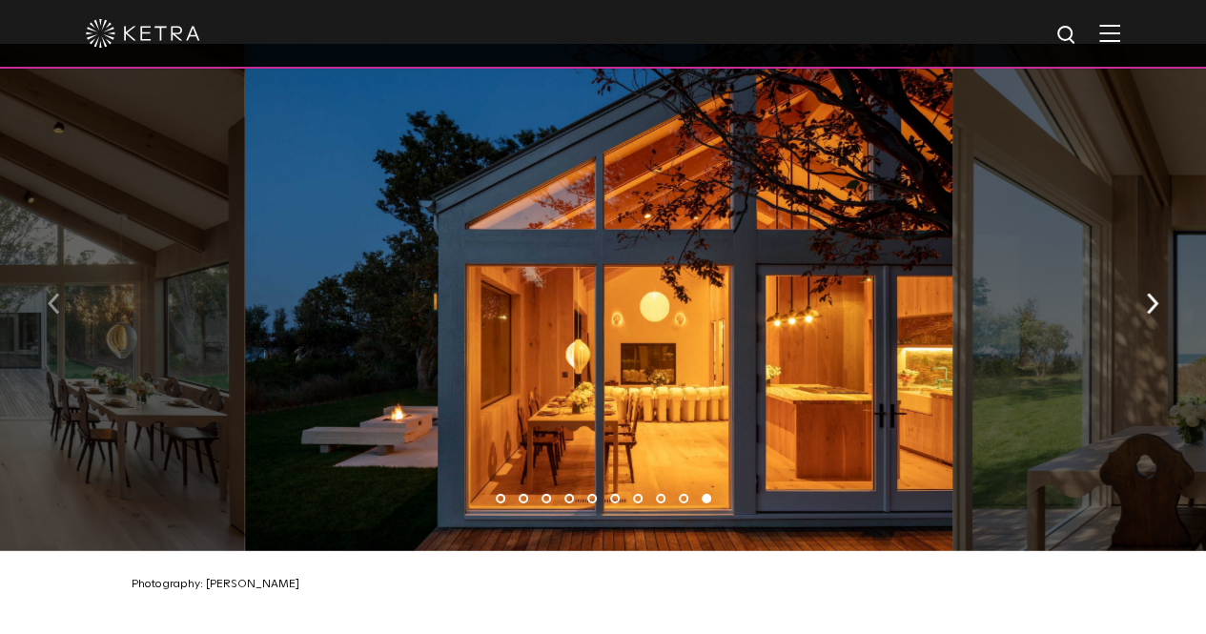
click at [60, 307] on button "button" at bounding box center [53, 303] width 41 height 66
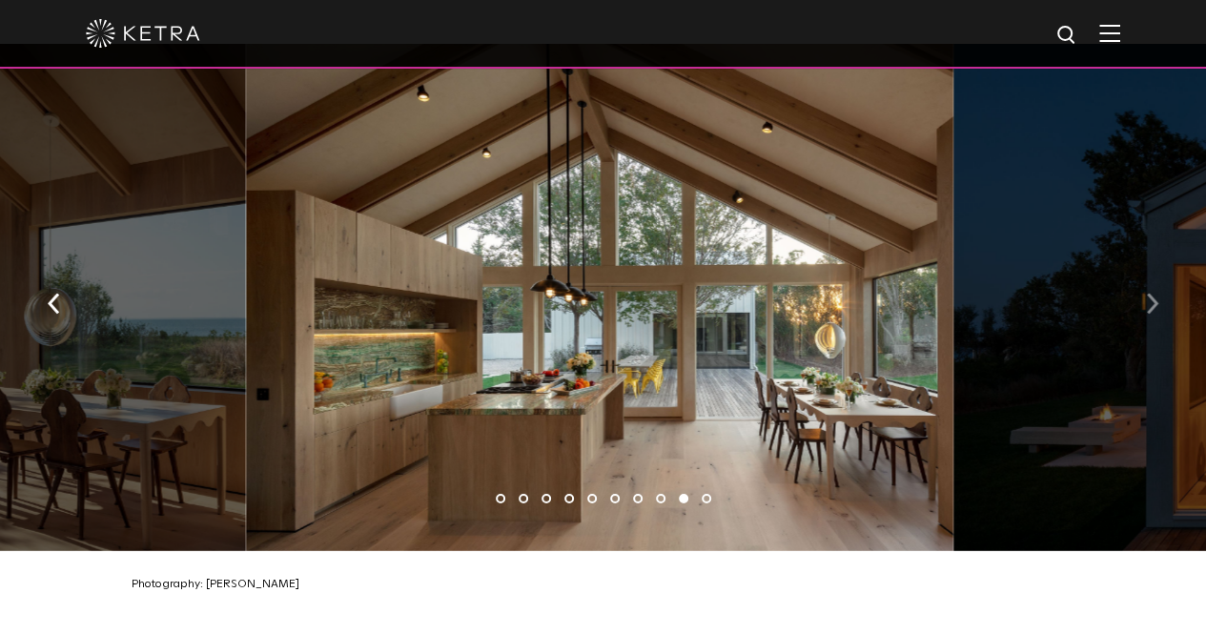
click at [1155, 294] on img "button" at bounding box center [1152, 304] width 12 height 21
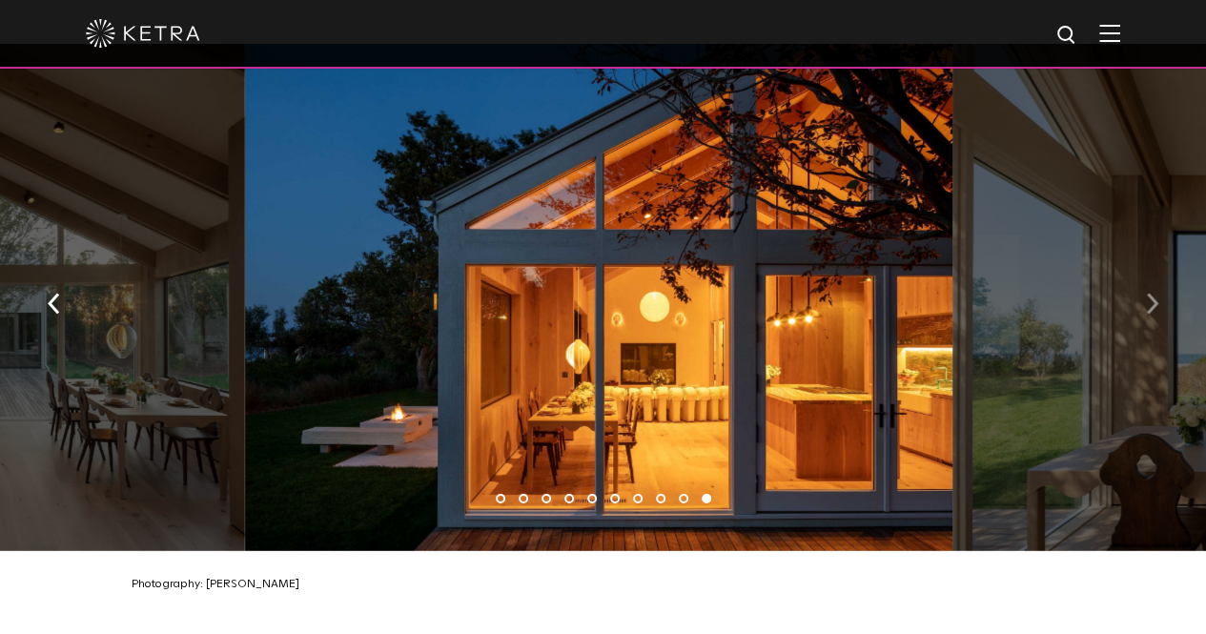
click at [1155, 294] on img "button" at bounding box center [1152, 304] width 12 height 21
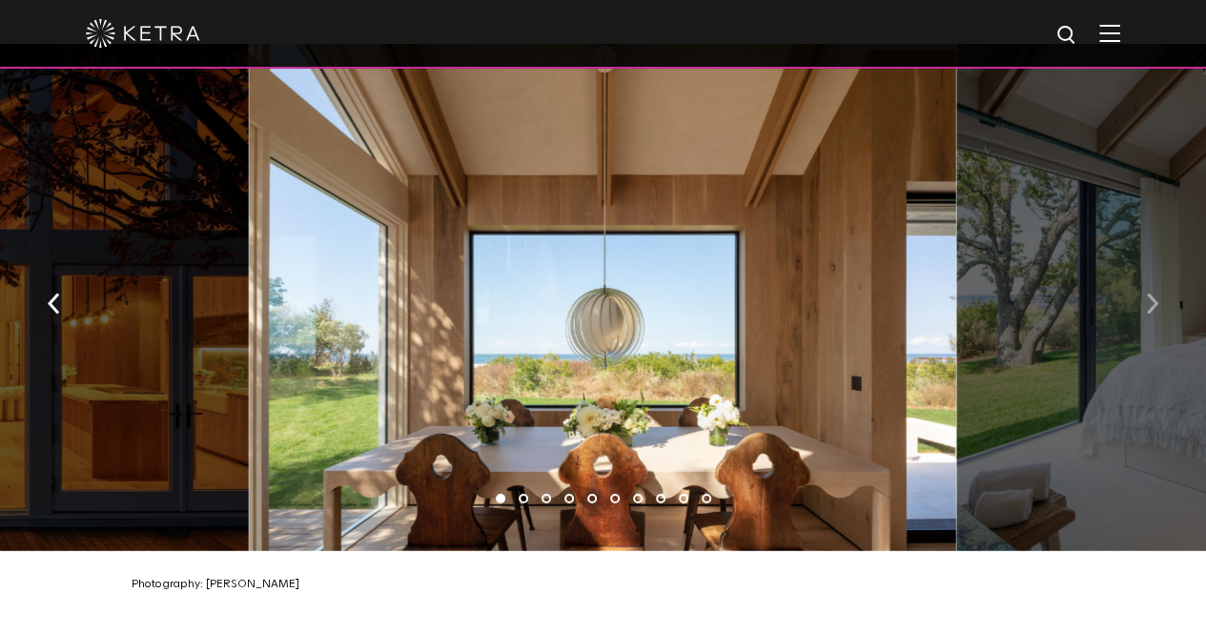
click at [1155, 294] on img "button" at bounding box center [1152, 304] width 12 height 21
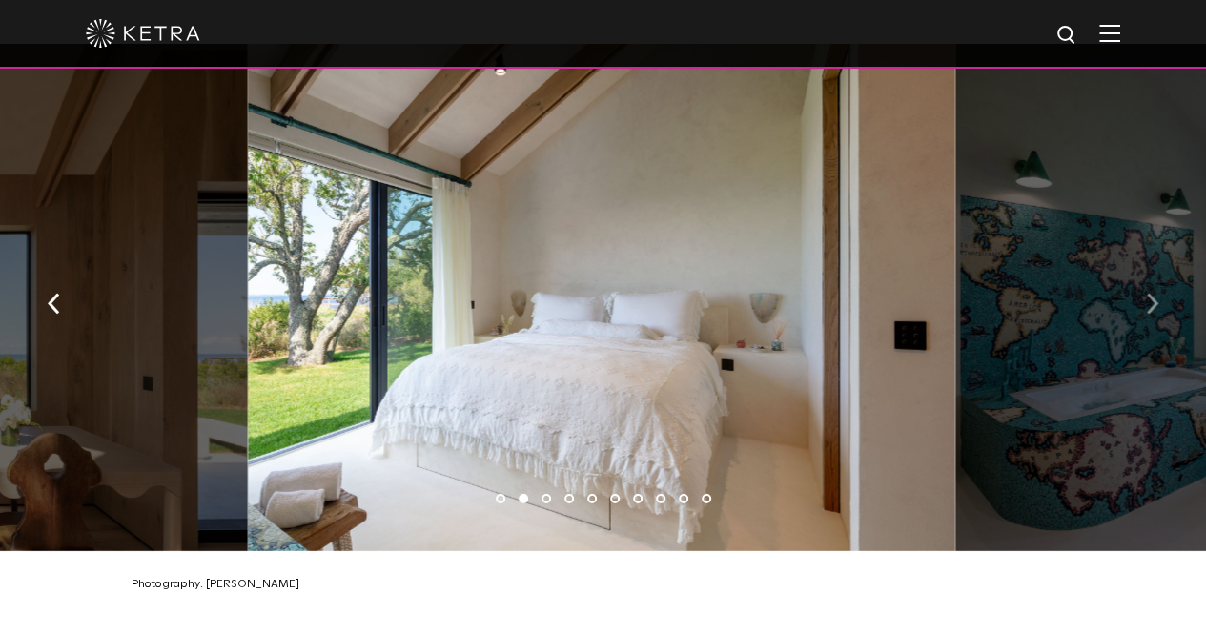
click at [1155, 294] on img "button" at bounding box center [1152, 304] width 12 height 21
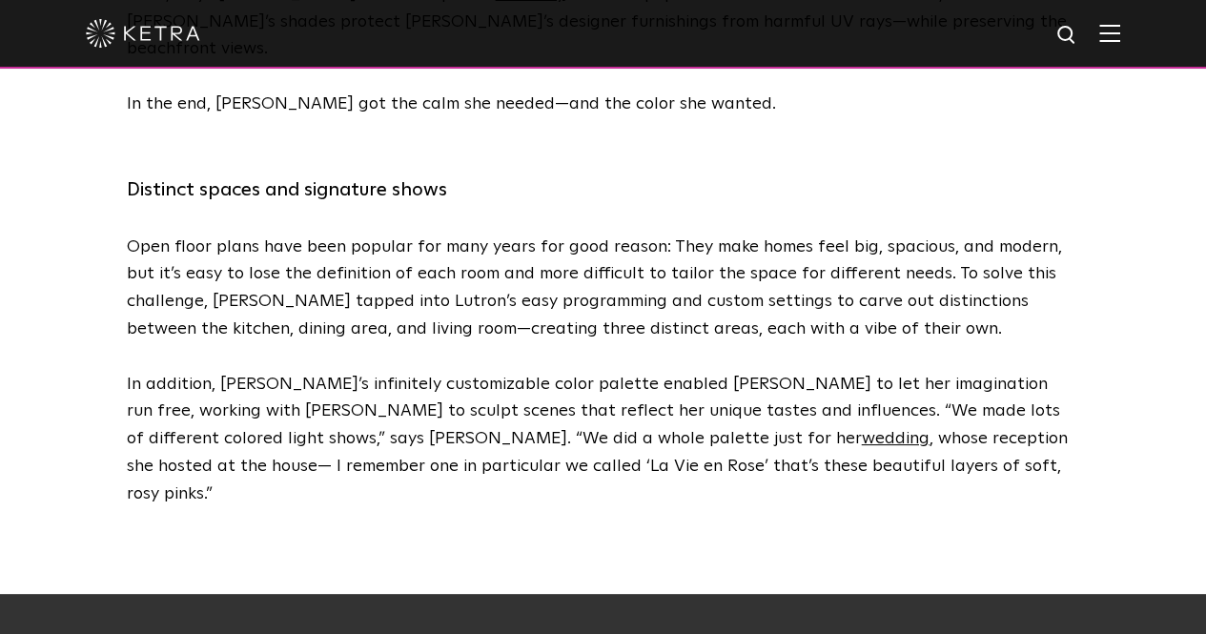
scroll to position [4725, 0]
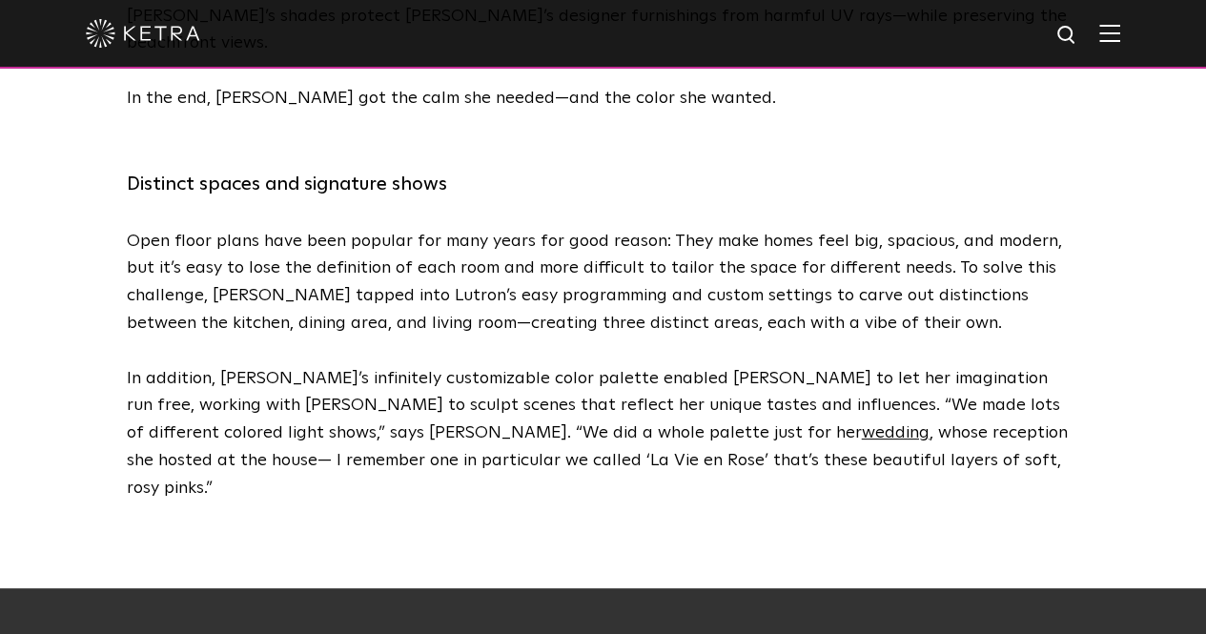
click at [1119, 35] on img at bounding box center [1109, 33] width 21 height 18
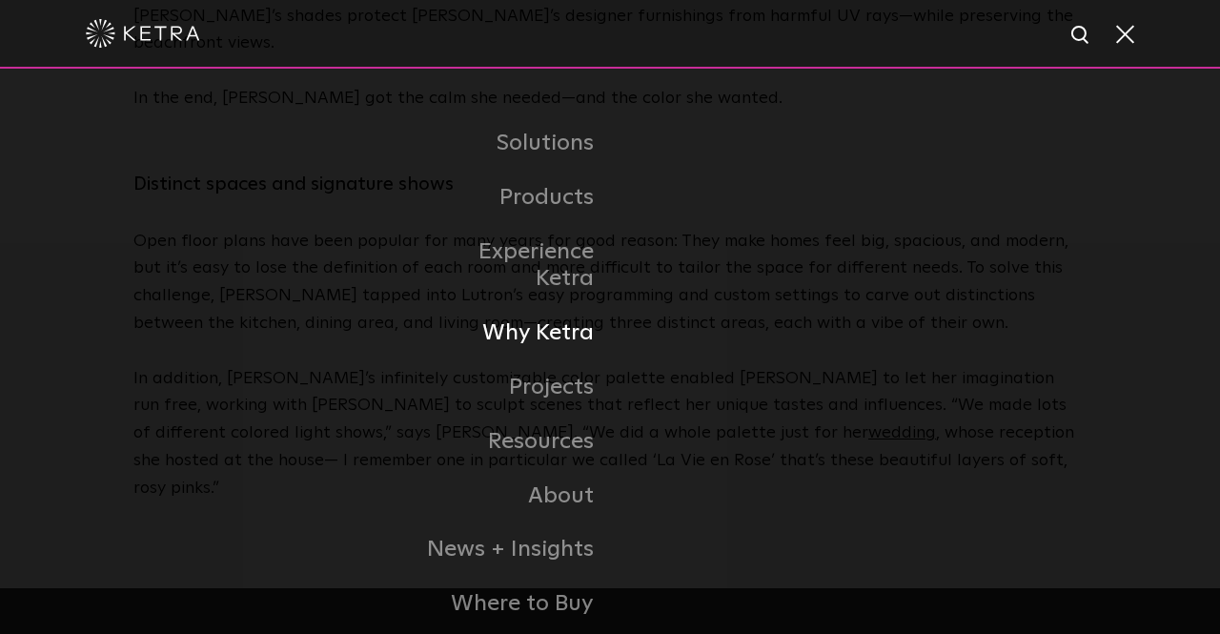
click at [566, 311] on link "Why Ketra" at bounding box center [512, 333] width 195 height 54
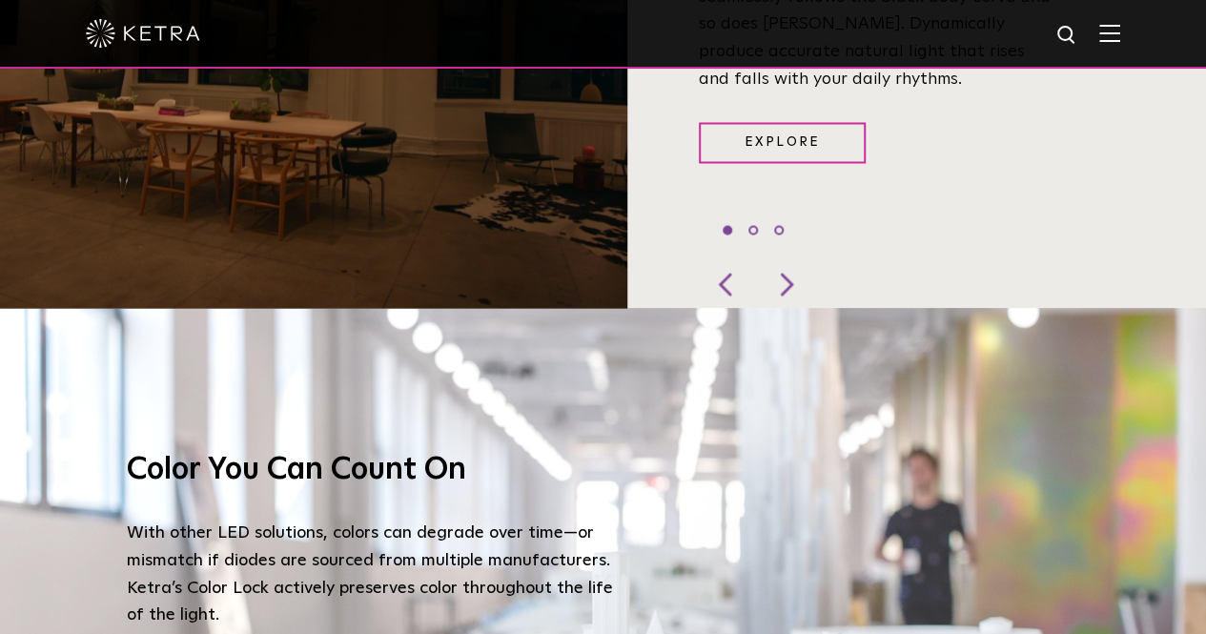
scroll to position [1128, 0]
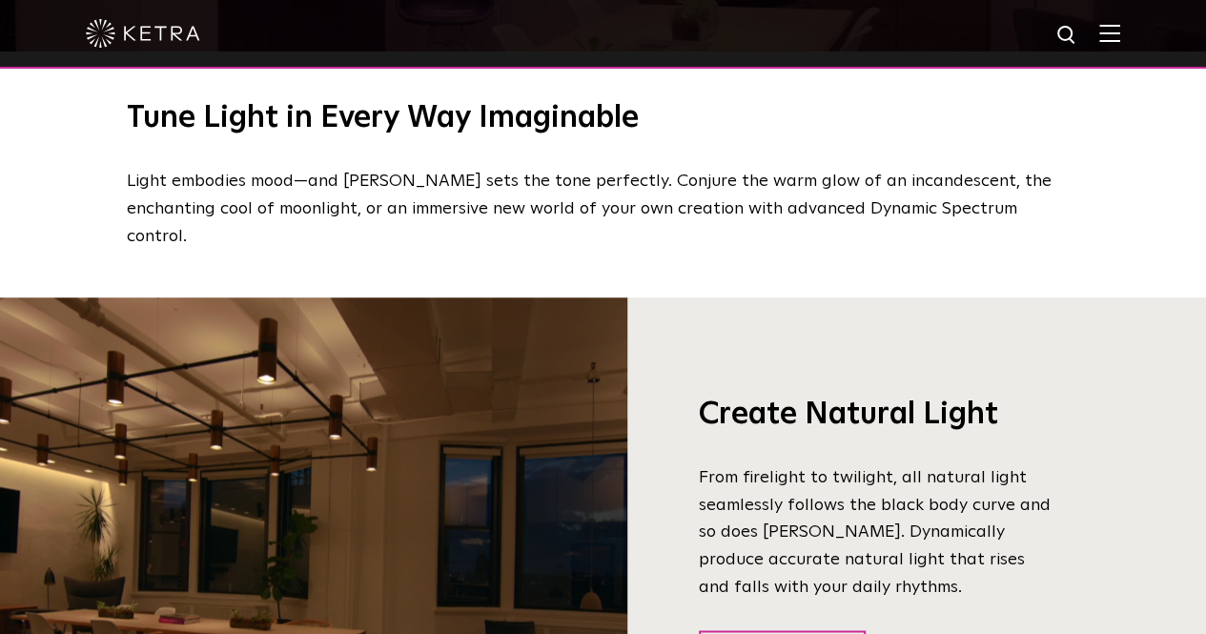
click at [1120, 33] on img at bounding box center [1109, 33] width 21 height 18
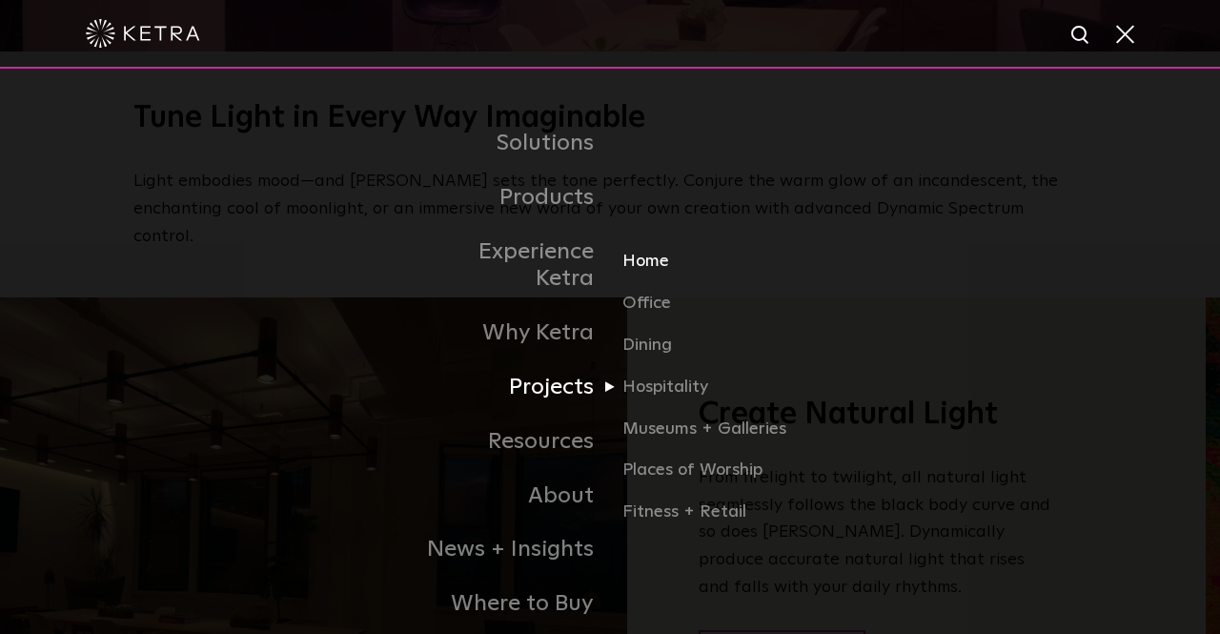
click at [651, 249] on link "Home" at bounding box center [713, 270] width 183 height 42
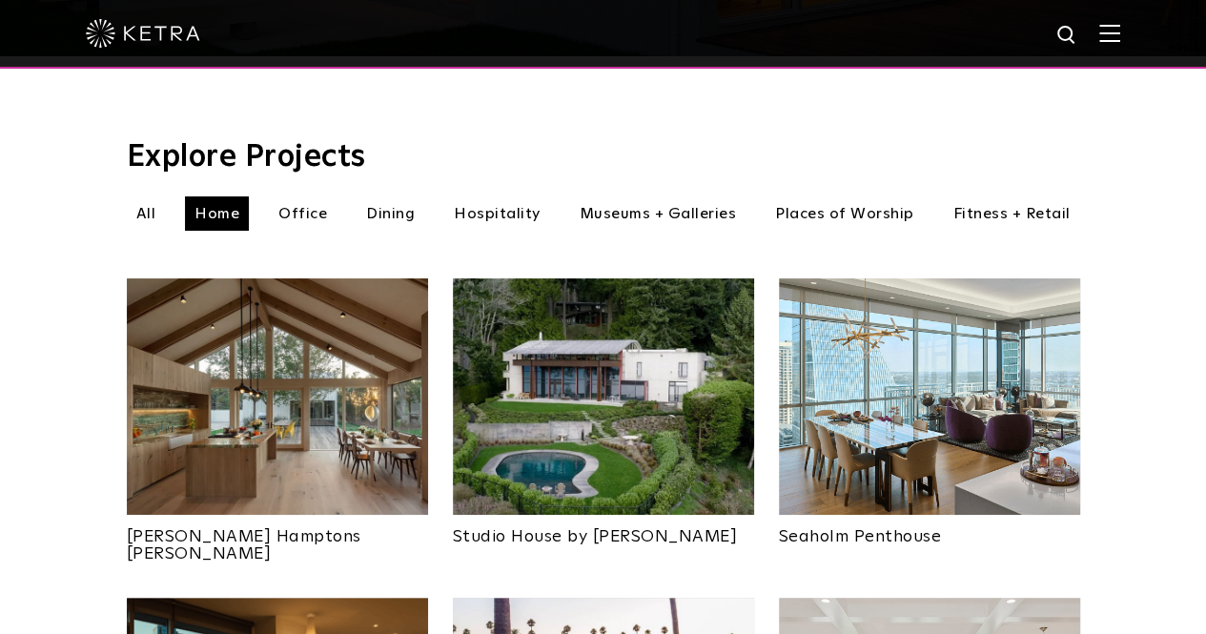
scroll to position [597, 0]
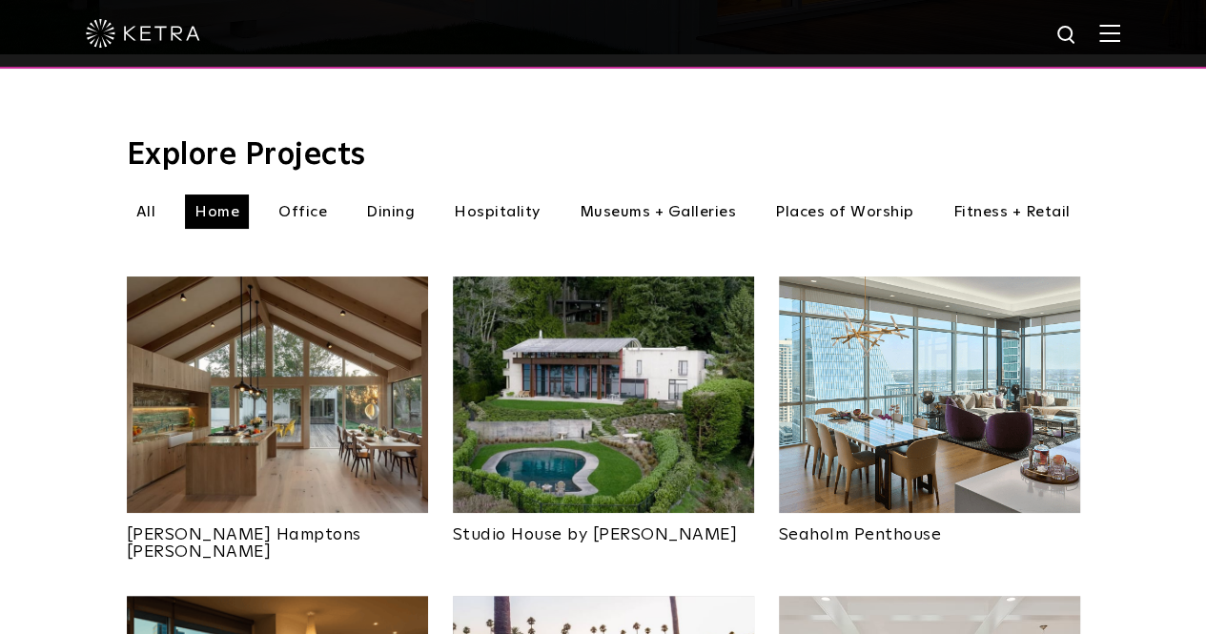
click at [322, 414] on img at bounding box center [277, 394] width 301 height 236
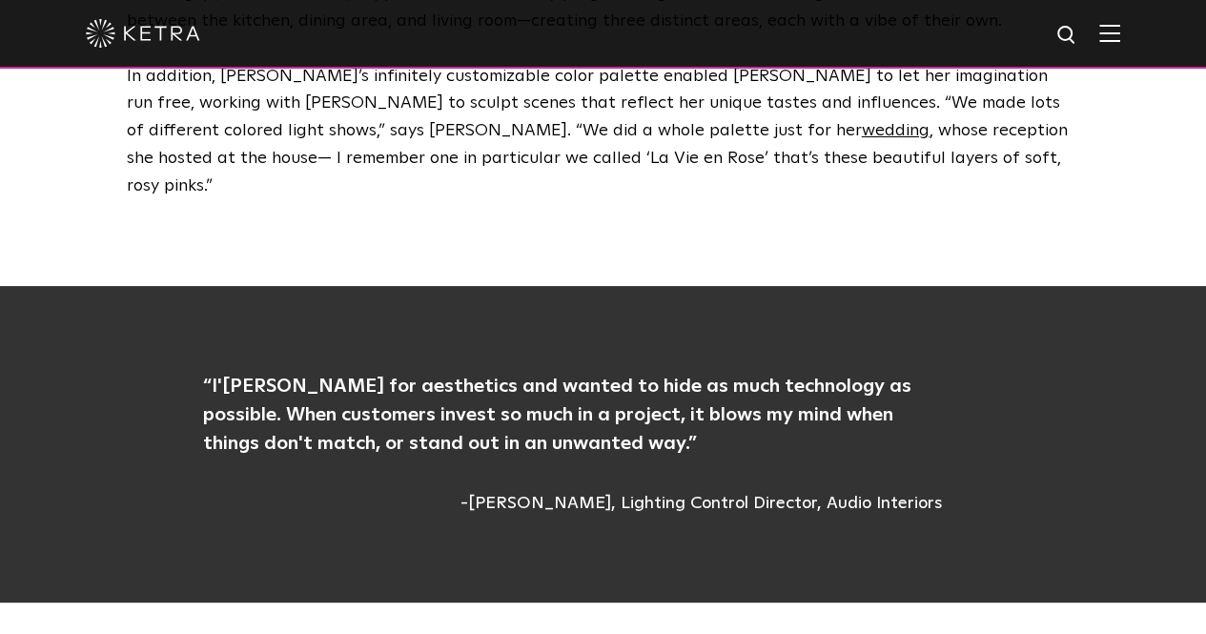
scroll to position [5028, 0]
